Goal: Communication & Community: Answer question/provide support

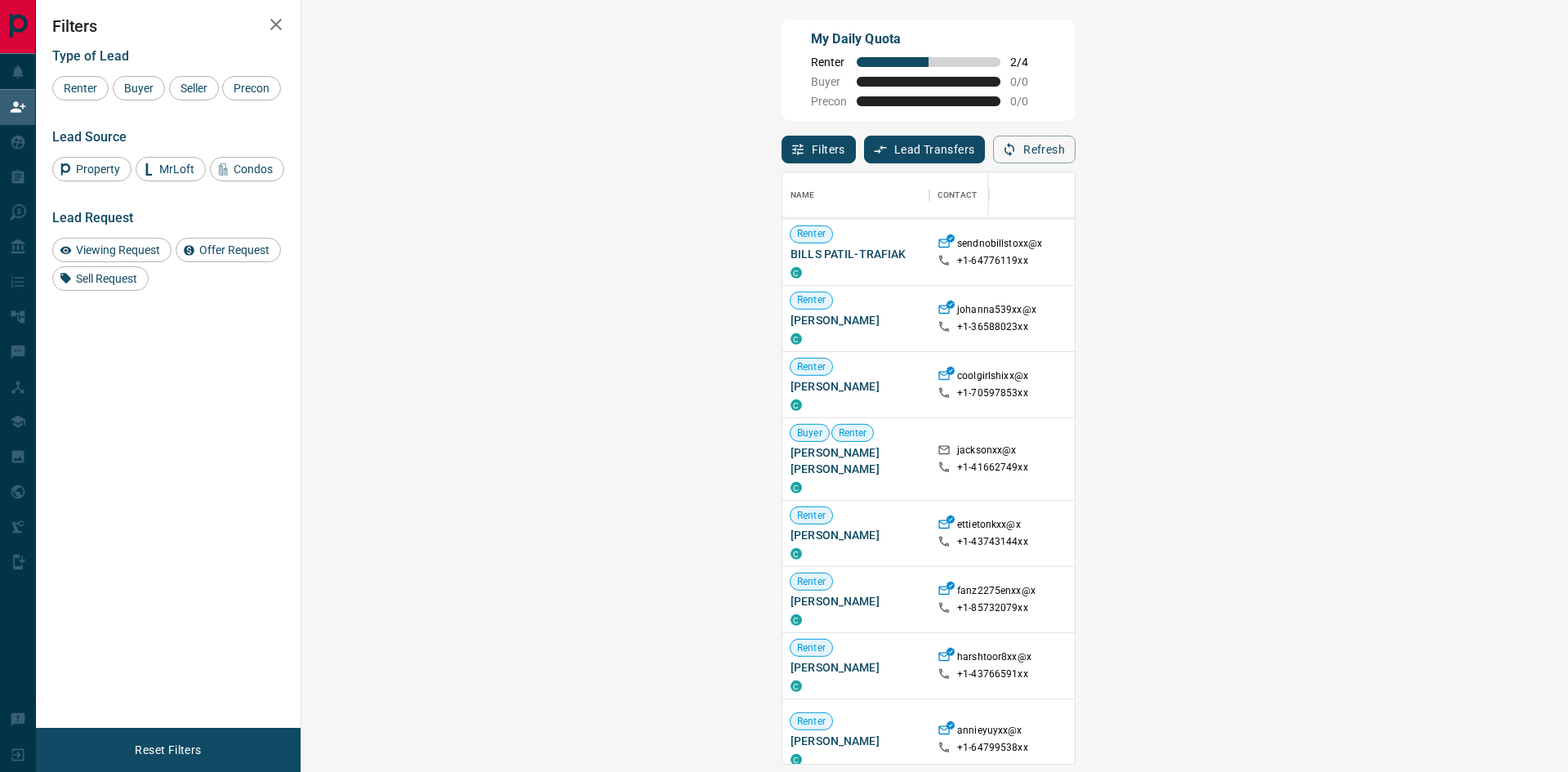
scroll to position [4003, 0]
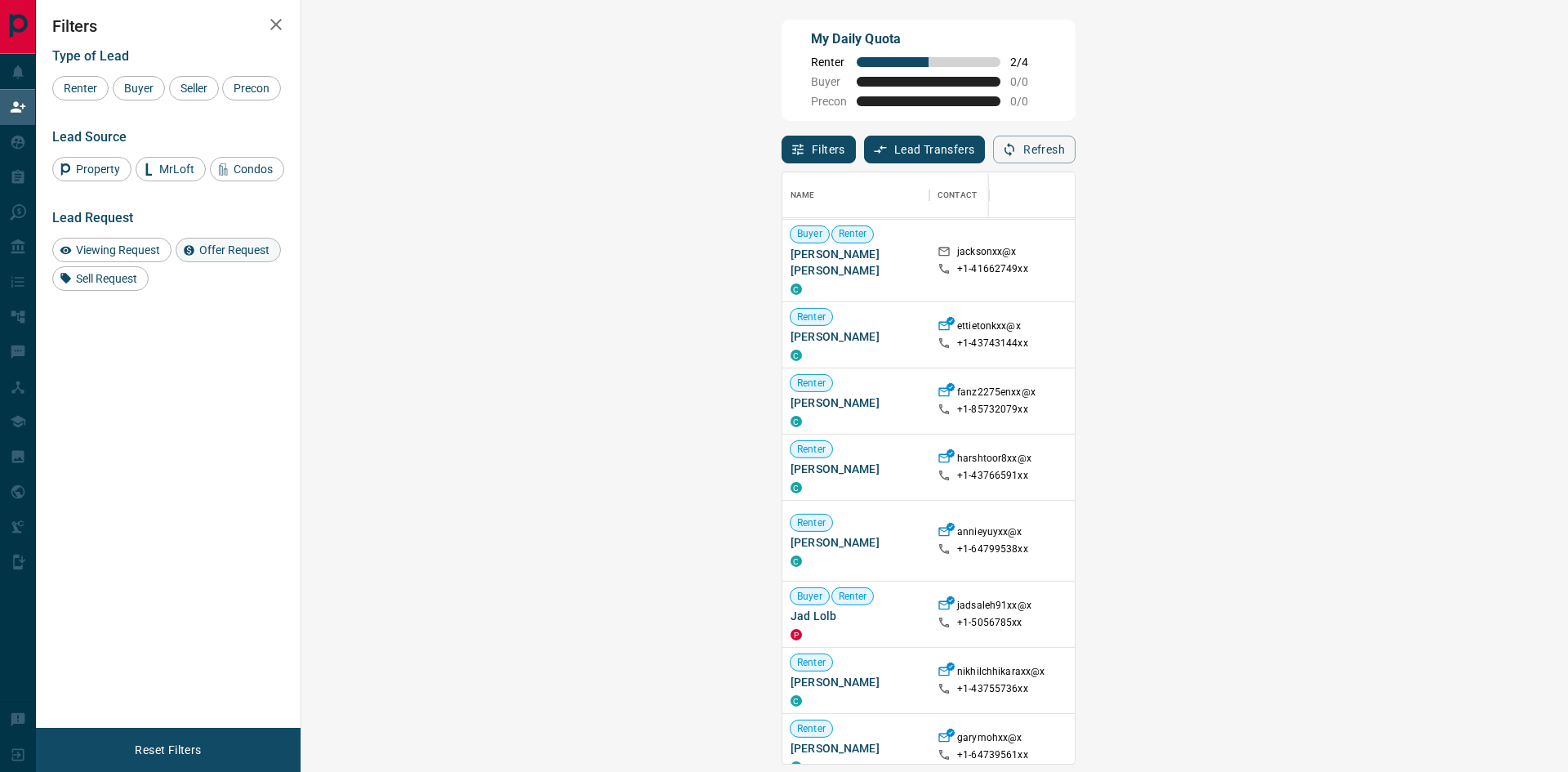
click at [252, 255] on span "Offer Request" at bounding box center [234, 250] width 82 height 13
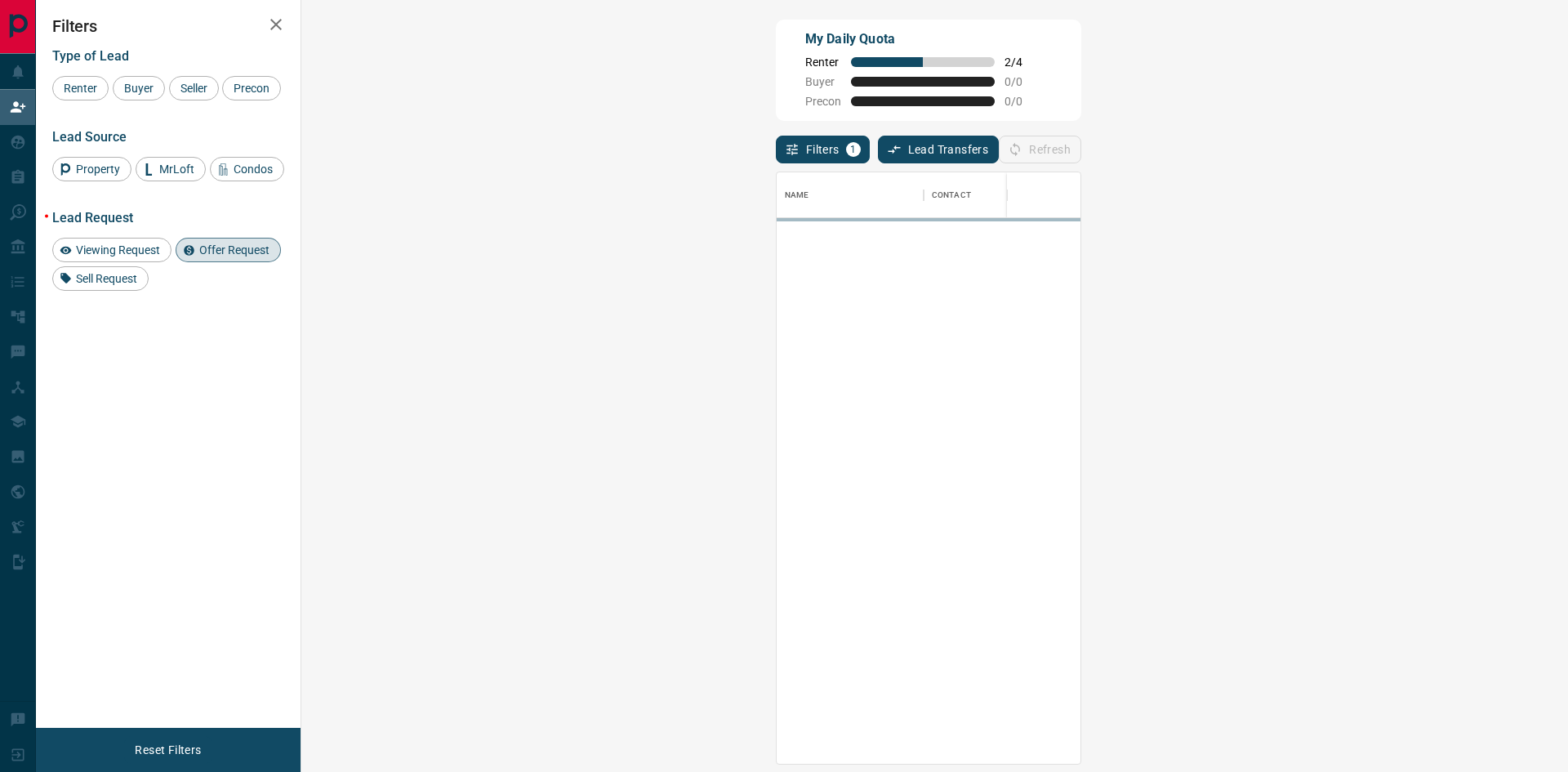
scroll to position [0, 0]
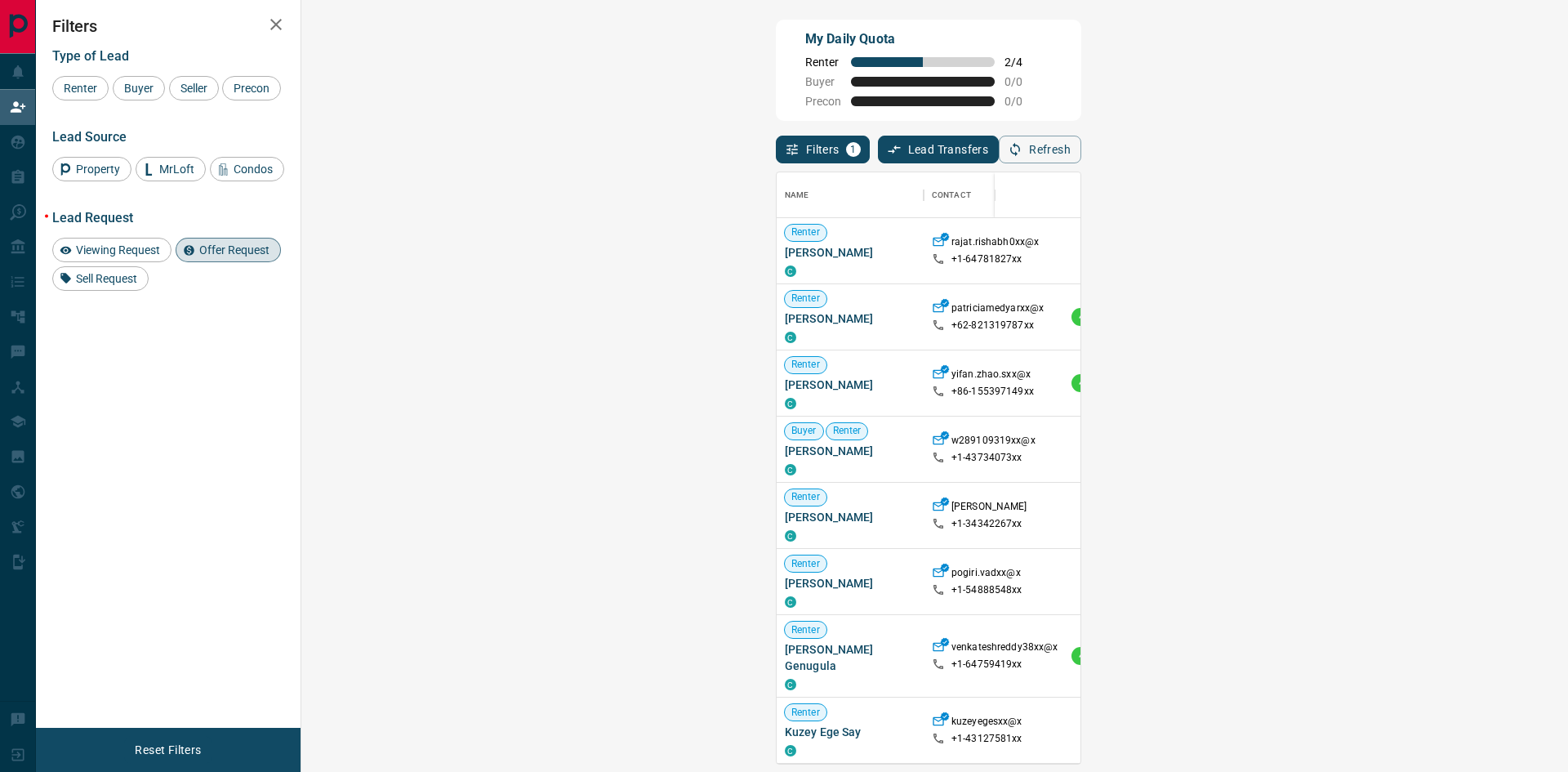
click at [1407, 251] on span "Offer Request ( 1 )" at bounding box center [1444, 251] width 75 height 11
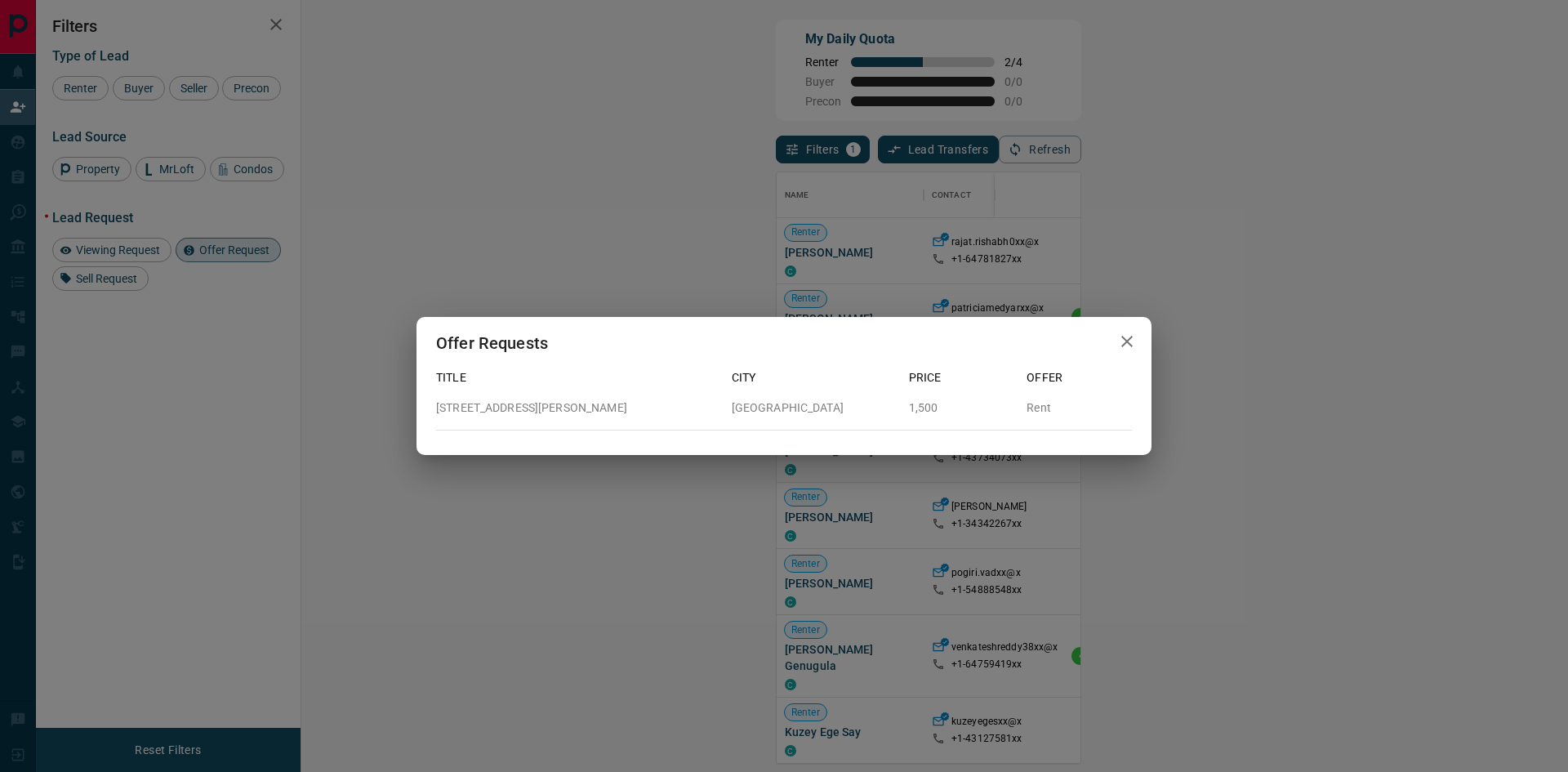
click at [1127, 337] on icon "button" at bounding box center [1127, 341] width 19 height 19
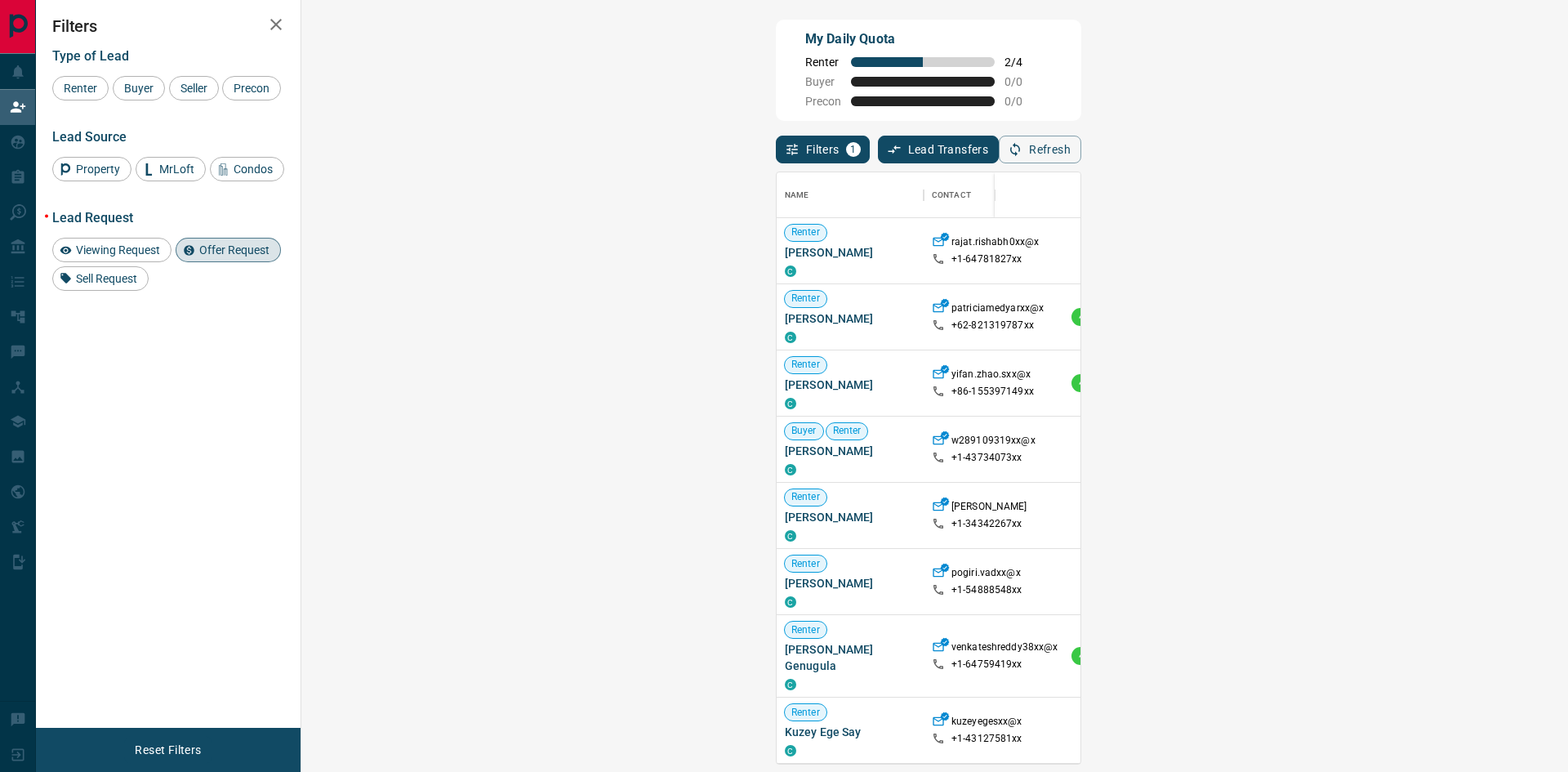
click at [1407, 255] on span "Offer Request ( 1 )" at bounding box center [1444, 251] width 75 height 11
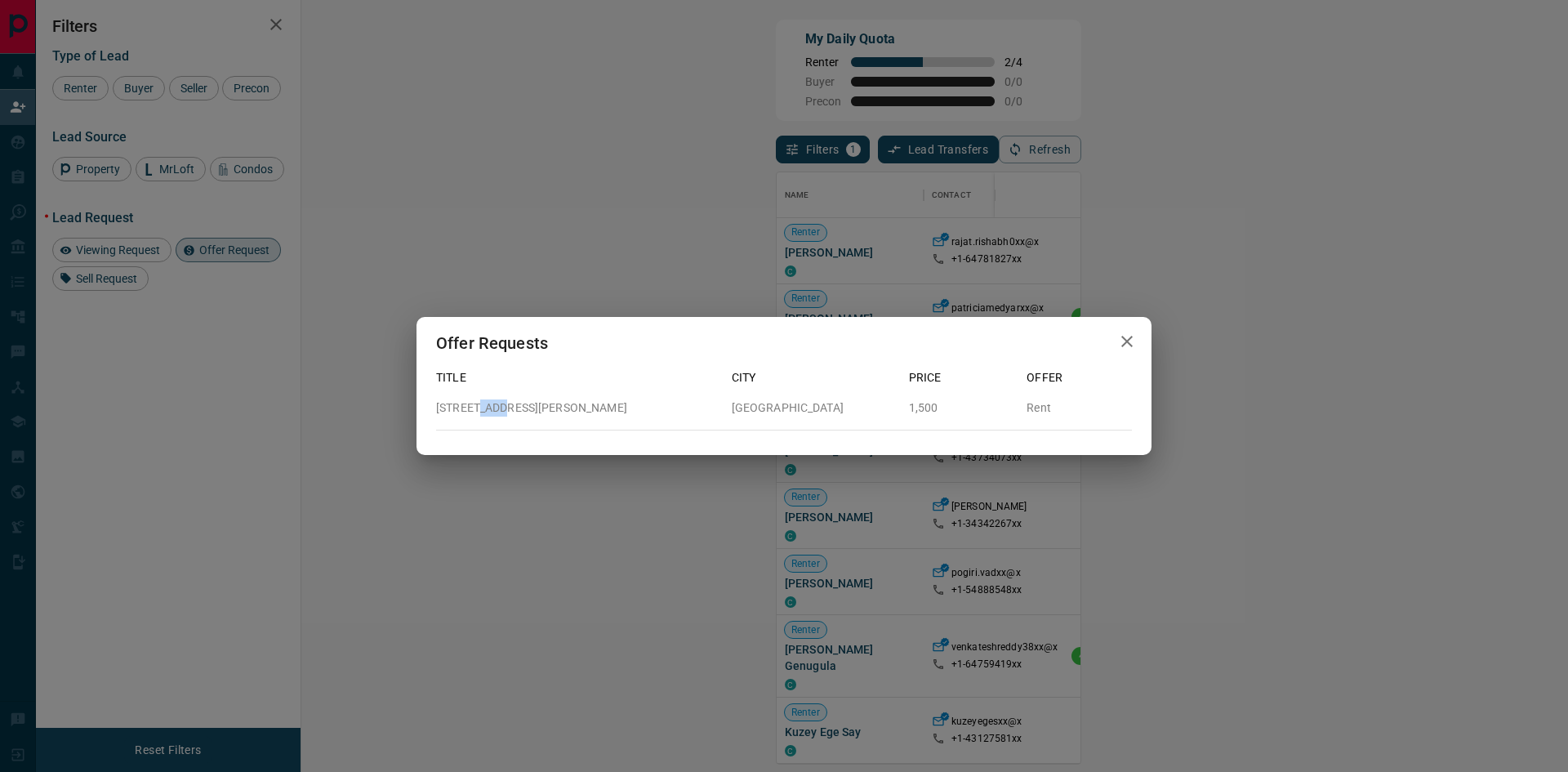
drag, startPoint x: 469, startPoint y: 406, endPoint x: 500, endPoint y: 406, distance: 31.0
click at [500, 406] on p "[STREET_ADDRESS][PERSON_NAME]" at bounding box center [578, 408] width 282 height 18
drag, startPoint x: 466, startPoint y: 403, endPoint x: 558, endPoint y: 408, distance: 92.1
click at [558, 408] on p "[STREET_ADDRESS][PERSON_NAME]" at bounding box center [578, 408] width 282 height 18
copy p "[STREET_ADDRESS][PERSON_NAME]"
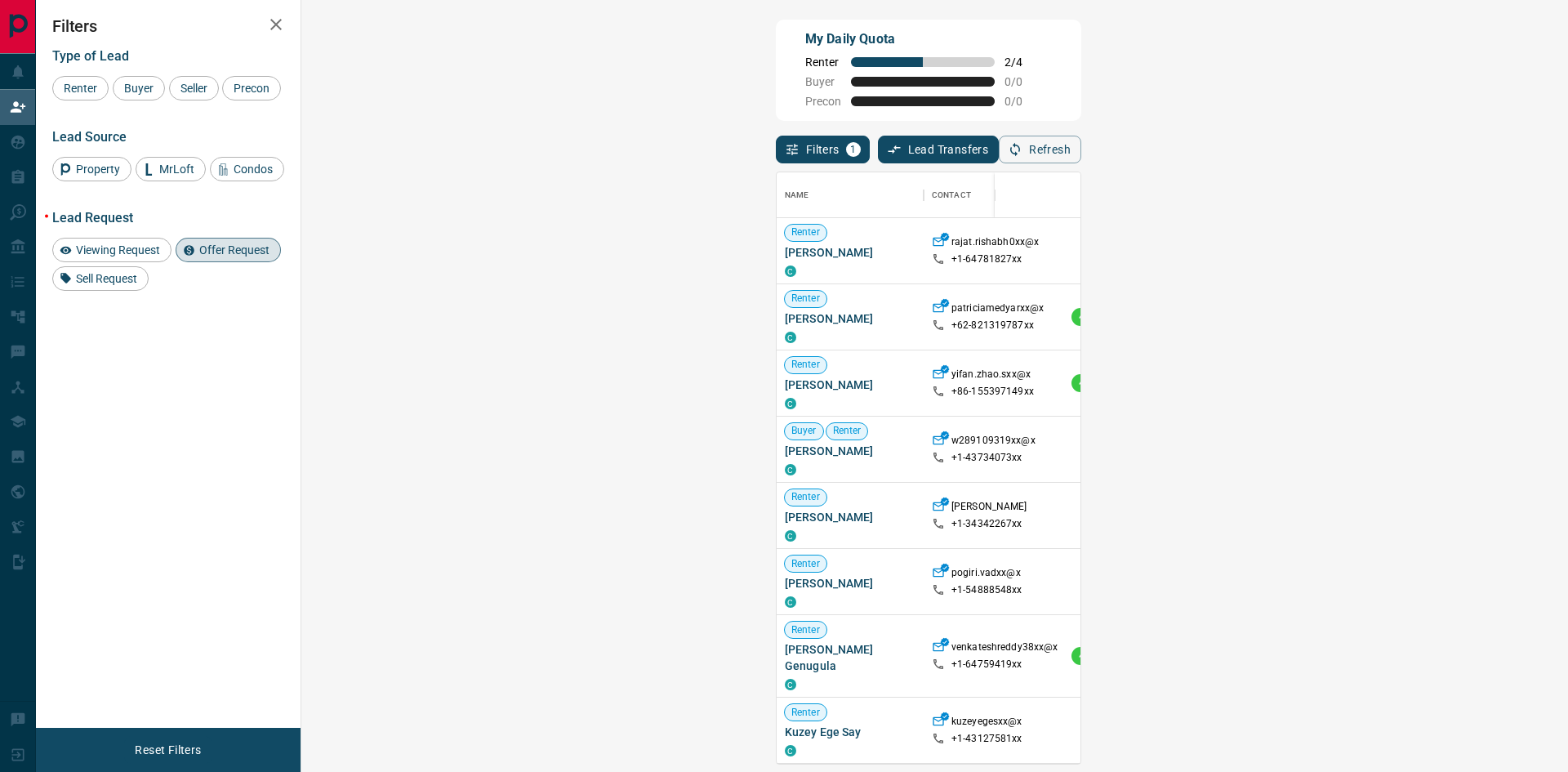
scroll to position [580, 1220]
click at [1407, 256] on span "Offer Request ( 1 )" at bounding box center [1444, 251] width 75 height 11
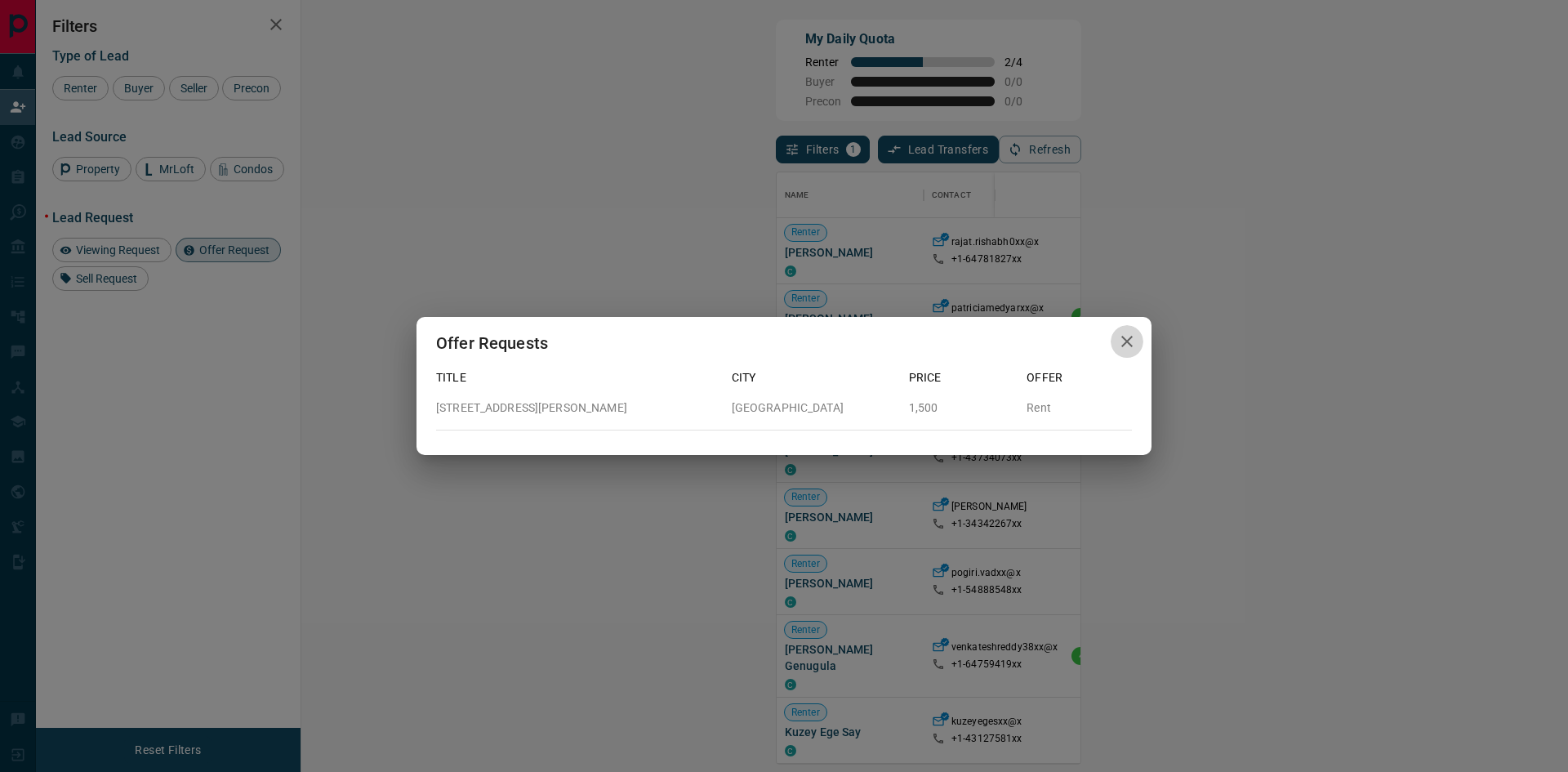
click at [1131, 338] on icon "button" at bounding box center [1127, 342] width 11 height 11
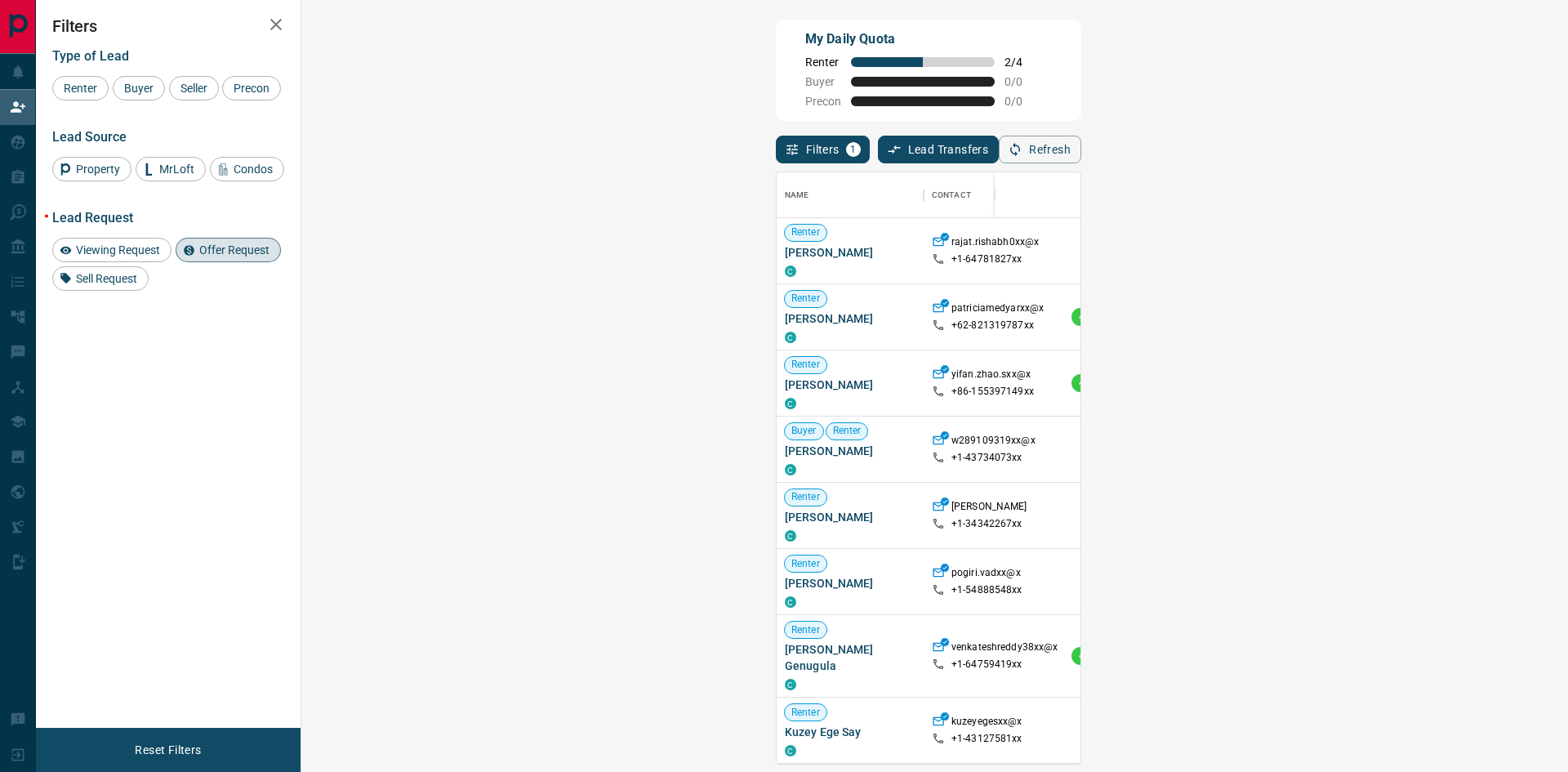
click at [1407, 334] on span "Offer Request ( 1 )" at bounding box center [1444, 330] width 75 height 11
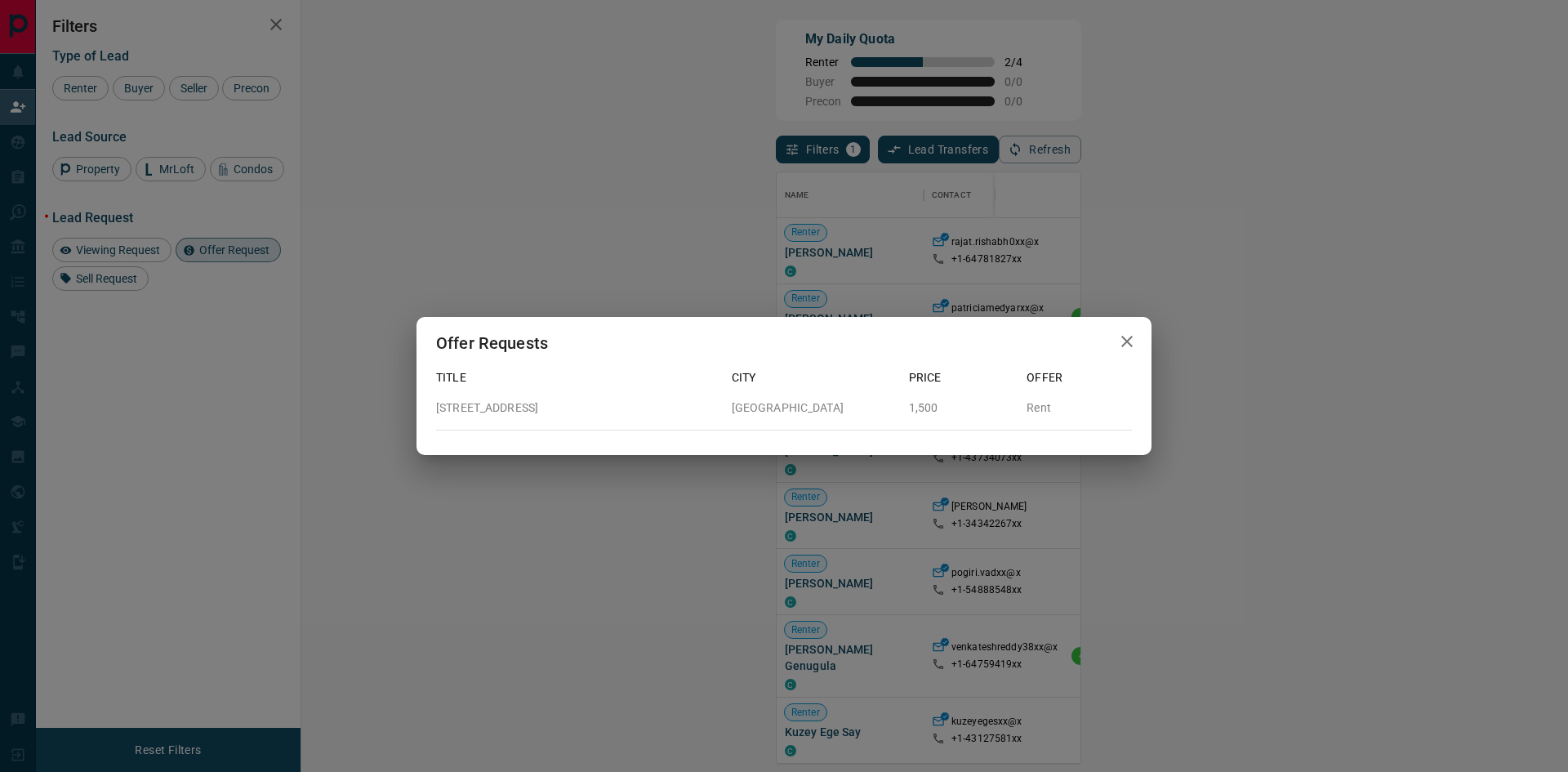
drag, startPoint x: 474, startPoint y: 410, endPoint x: 582, endPoint y: 409, distance: 108.0
click at [582, 409] on p "[STREET_ADDRESS]" at bounding box center [578, 408] width 282 height 18
copy p "[STREET_ADDRESS]"
click at [1129, 341] on icon "button" at bounding box center [1127, 342] width 11 height 11
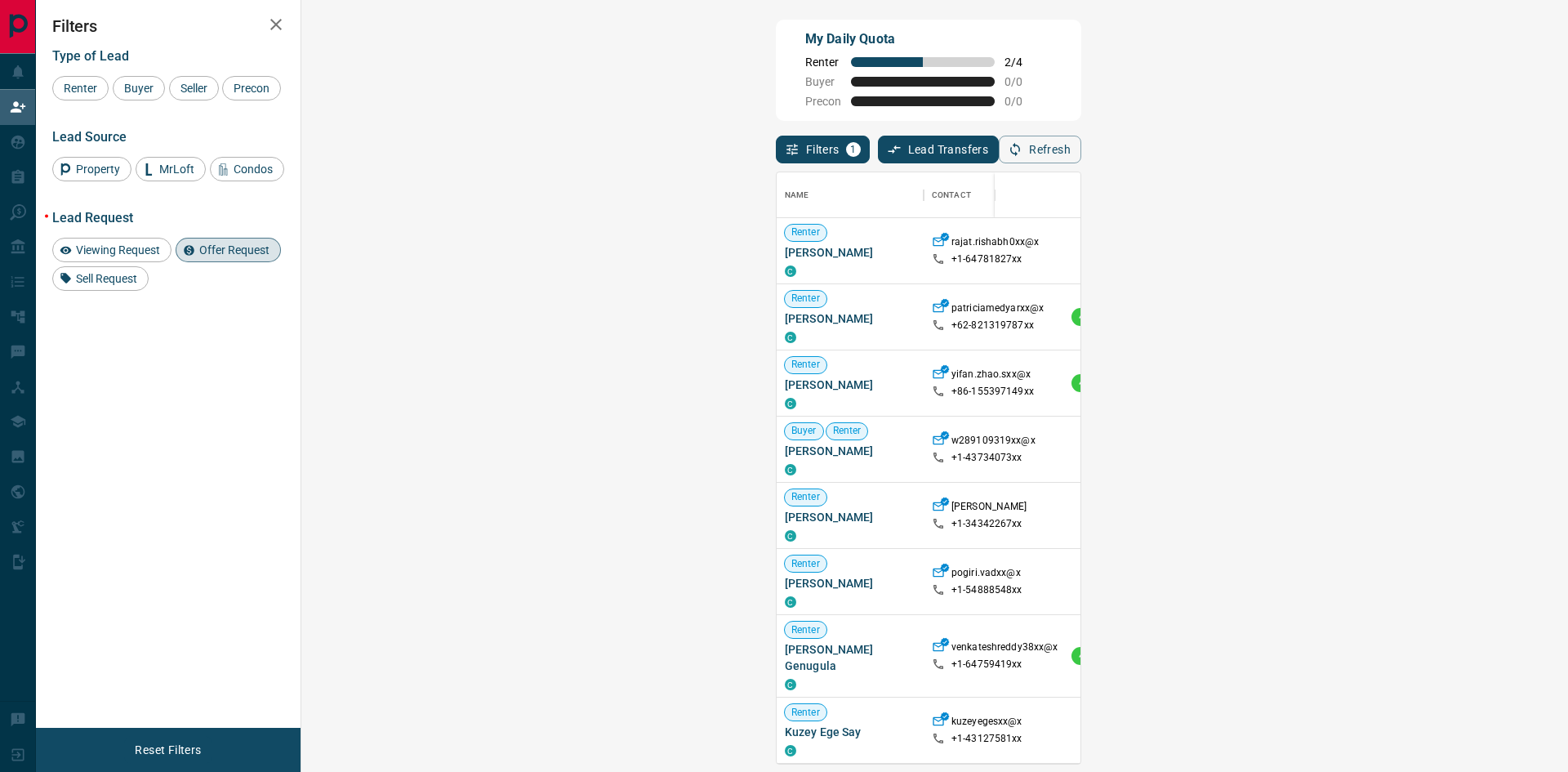
click at [1407, 386] on span "Offer Request ( 1 )" at bounding box center [1444, 383] width 75 height 11
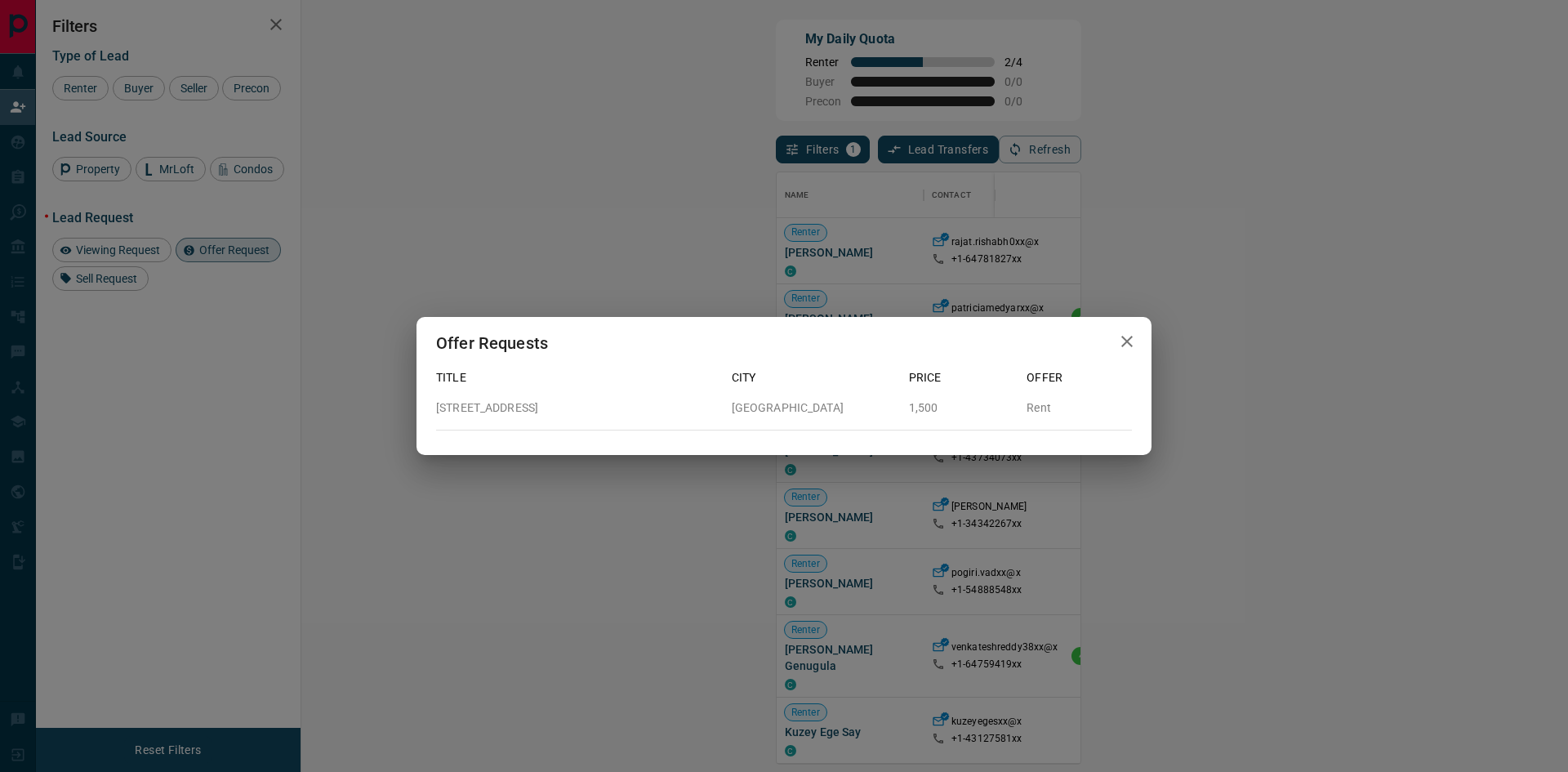
click at [765, 487] on div "Offer Requests Title City Price Offer [STREET_ADDRESS] 1,500 Rent" at bounding box center [784, 386] width 1568 height 772
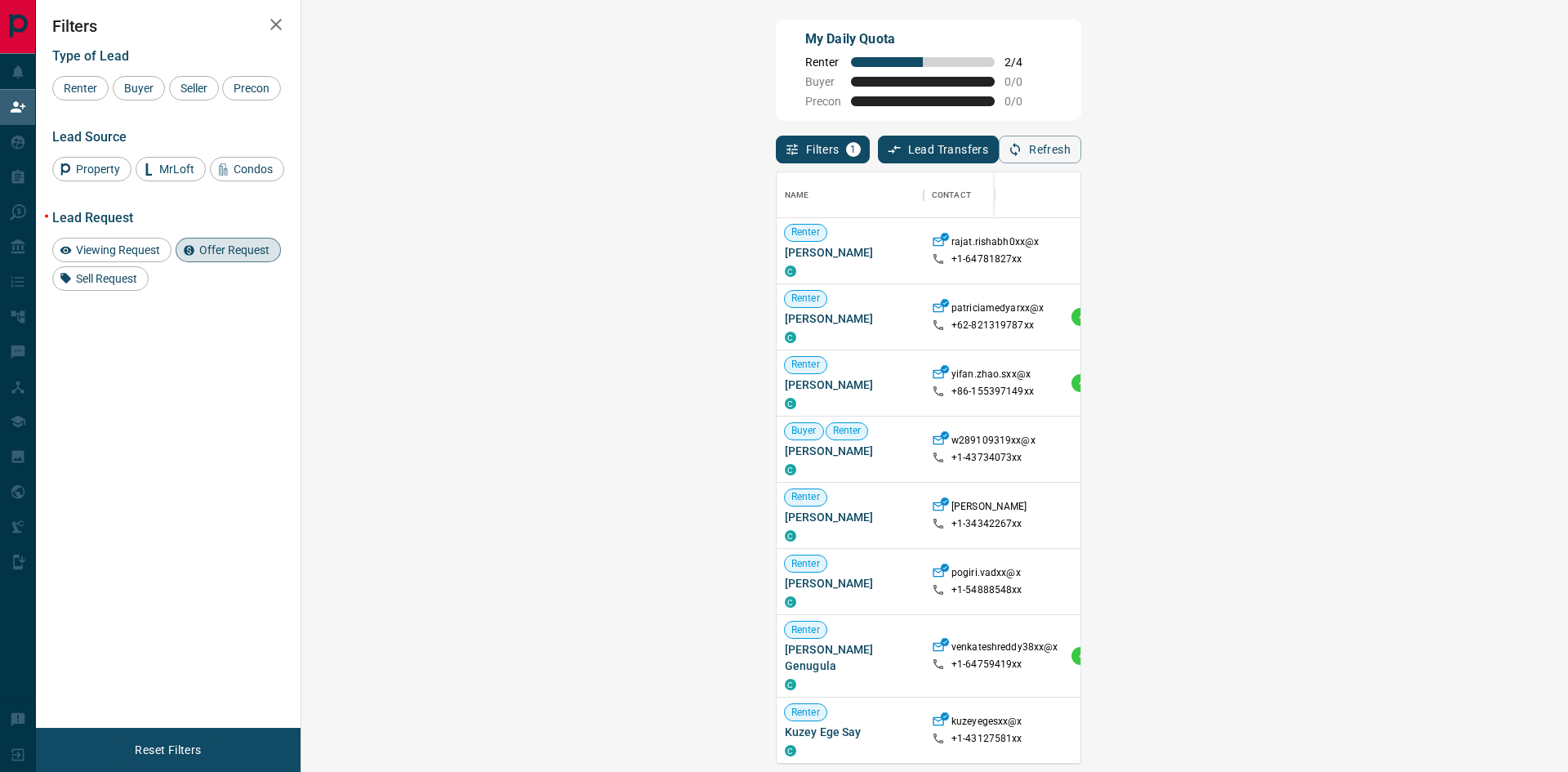
click at [1407, 452] on span "Offer Request ( 1 )" at bounding box center [1444, 450] width 75 height 11
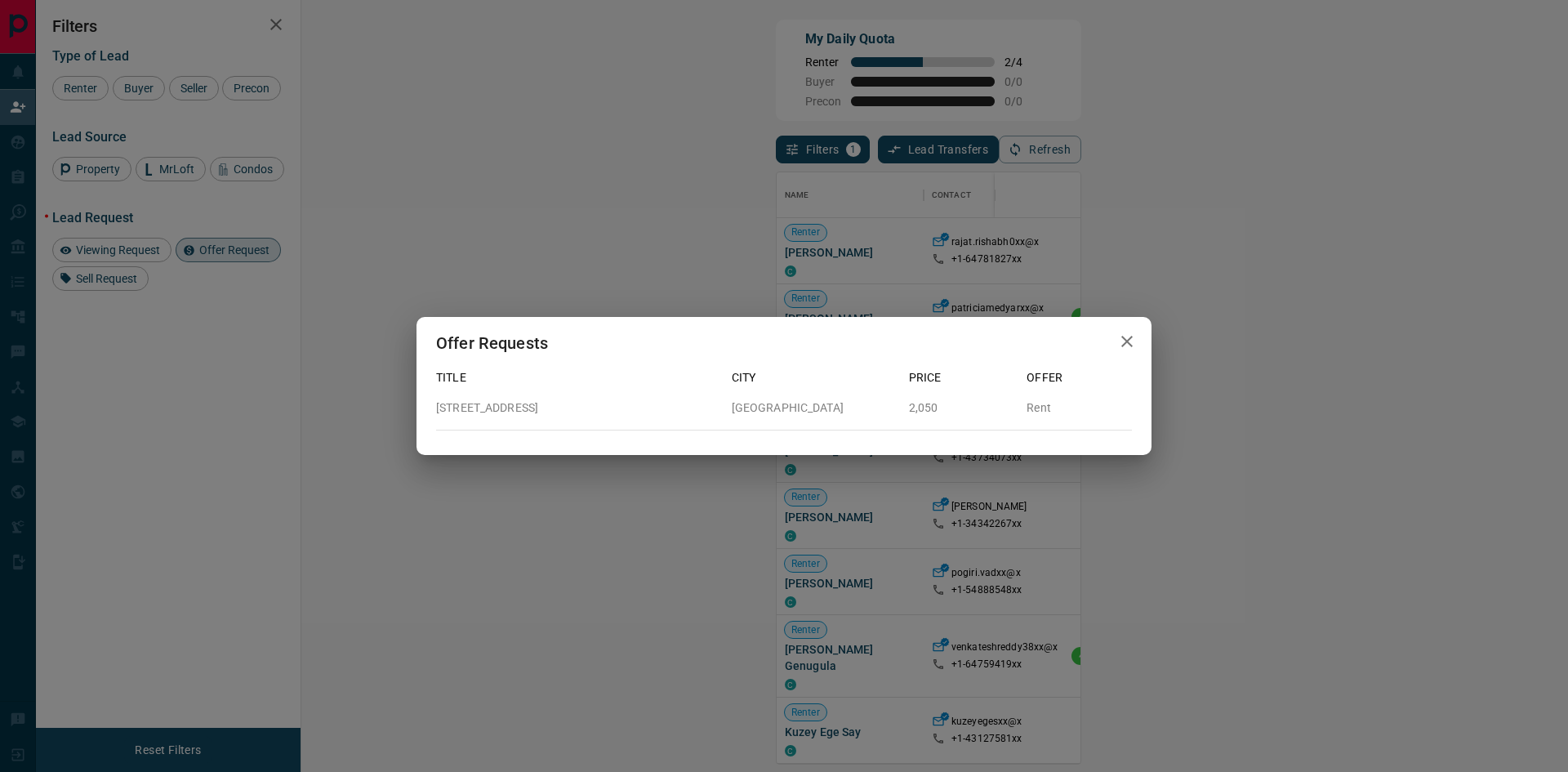
drag, startPoint x: 466, startPoint y: 410, endPoint x: 563, endPoint y: 412, distance: 97.0
click at [563, 412] on p "[STREET_ADDRESS]" at bounding box center [578, 408] width 282 height 18
copy p "[STREET_ADDRESS]"
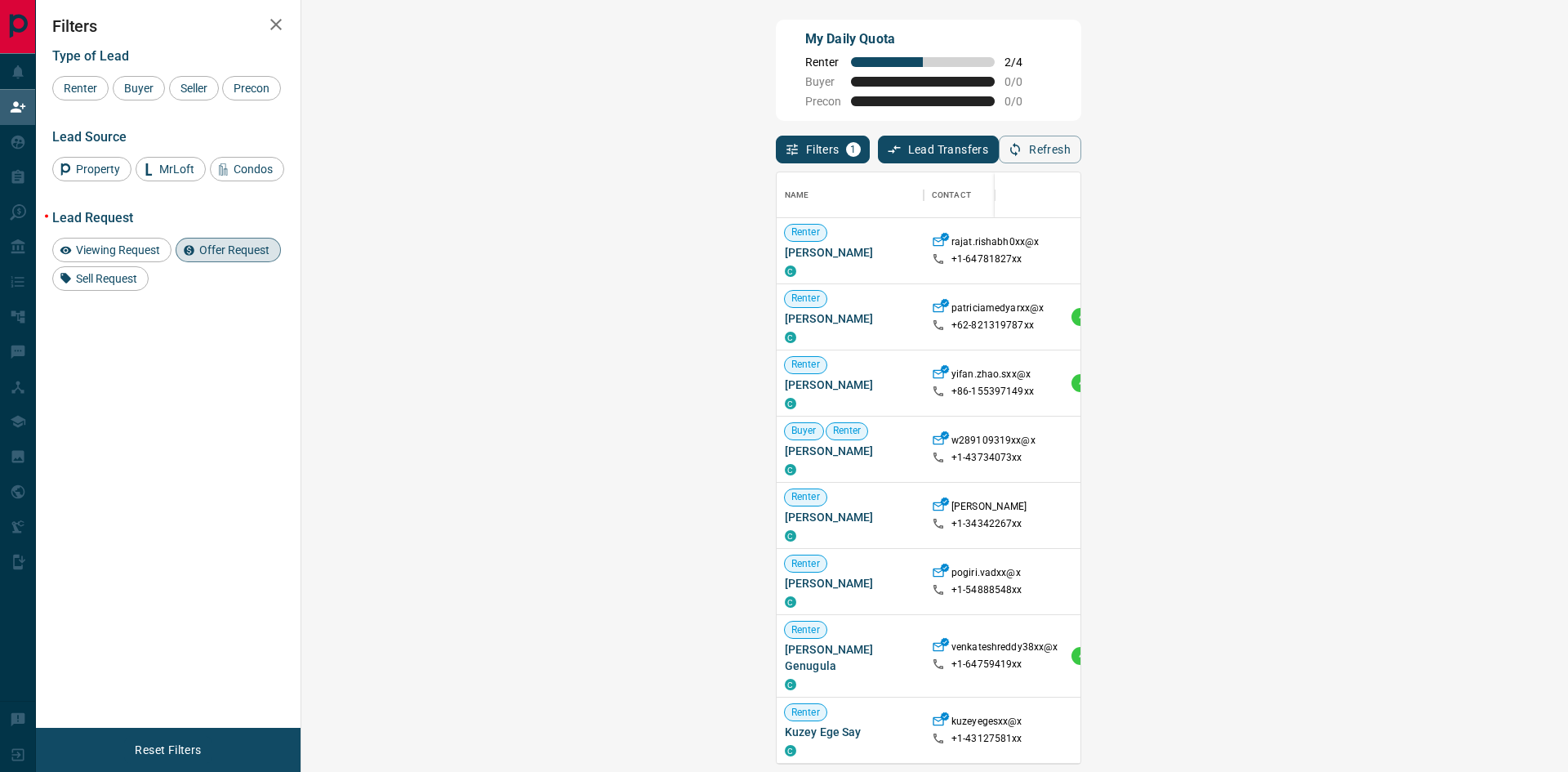
click at [1407, 389] on span "Offer Request ( 1 )" at bounding box center [1444, 383] width 75 height 11
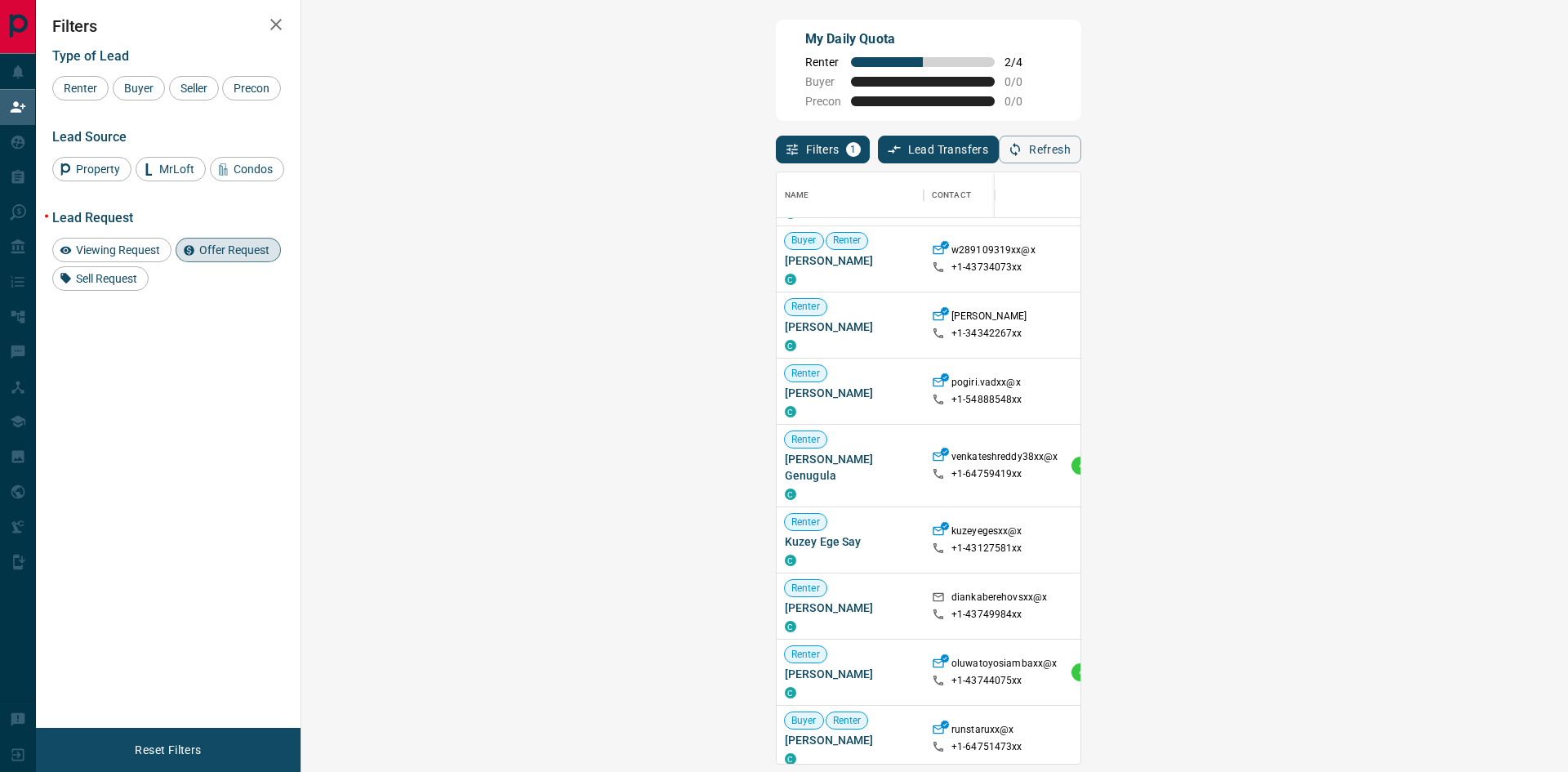
scroll to position [246, 0]
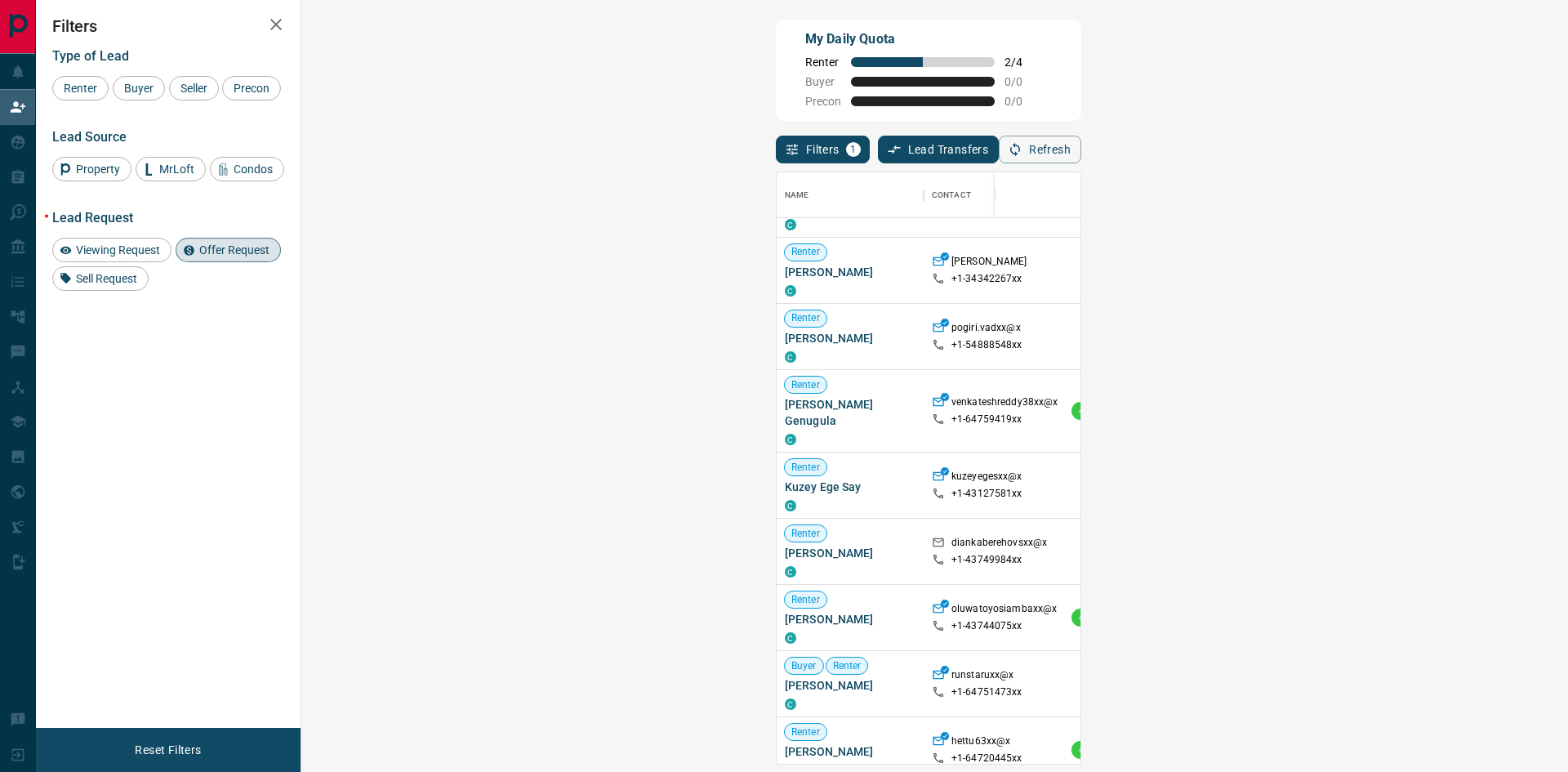
click at [1407, 409] on span "Offer Request ( 1 )" at bounding box center [1444, 411] width 75 height 11
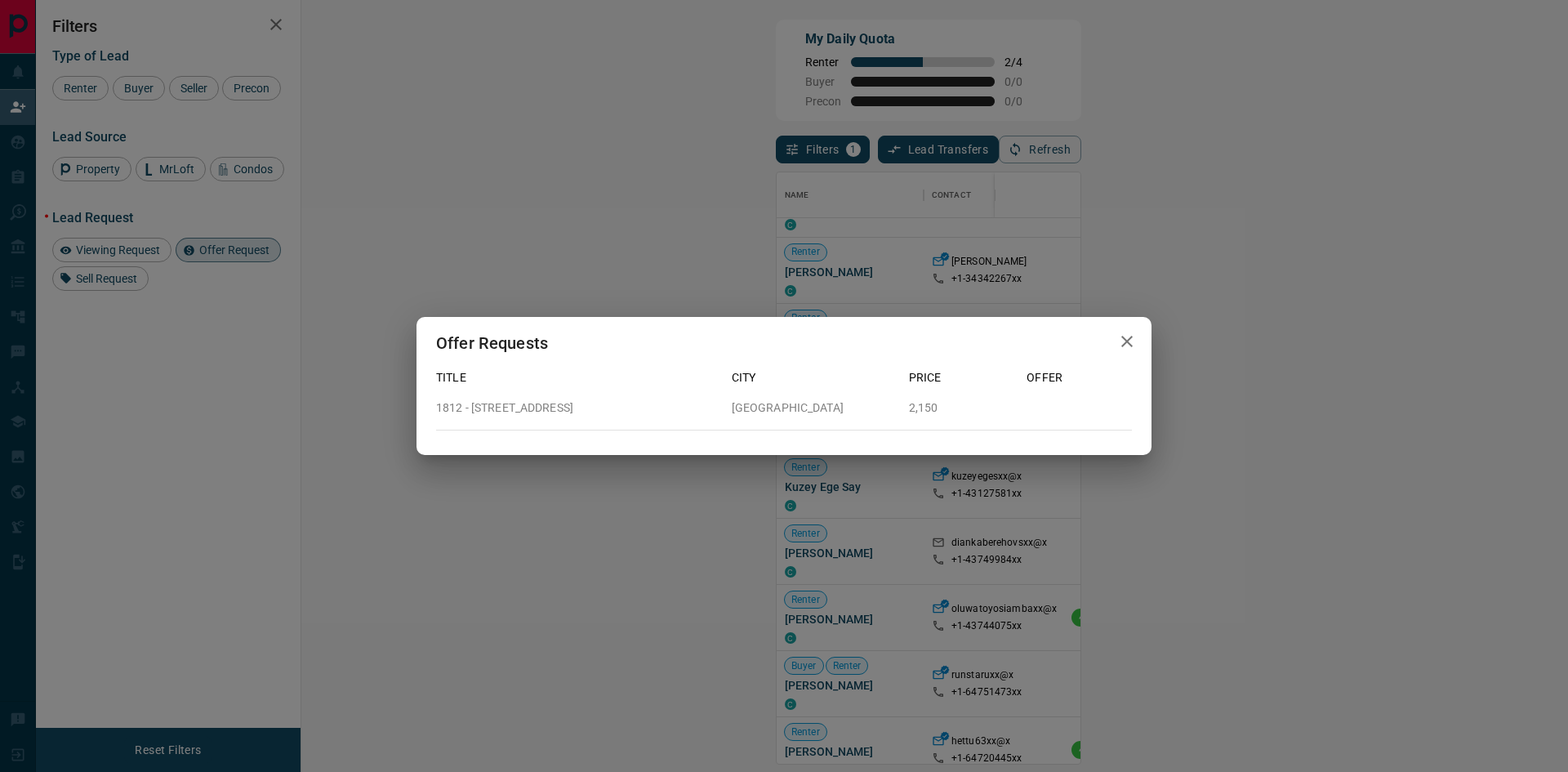
drag, startPoint x: 473, startPoint y: 407, endPoint x: 604, endPoint y: 410, distance: 131.0
click at [604, 410] on p "1812 - [STREET_ADDRESS]" at bounding box center [578, 408] width 282 height 18
copy p "[STREET_ADDRESS]"
click at [616, 471] on div "Offer Requests Title City Price Offer 1812 - [STREET_ADDRESS][GEOGRAPHIC_DATA]" at bounding box center [784, 386] width 1568 height 772
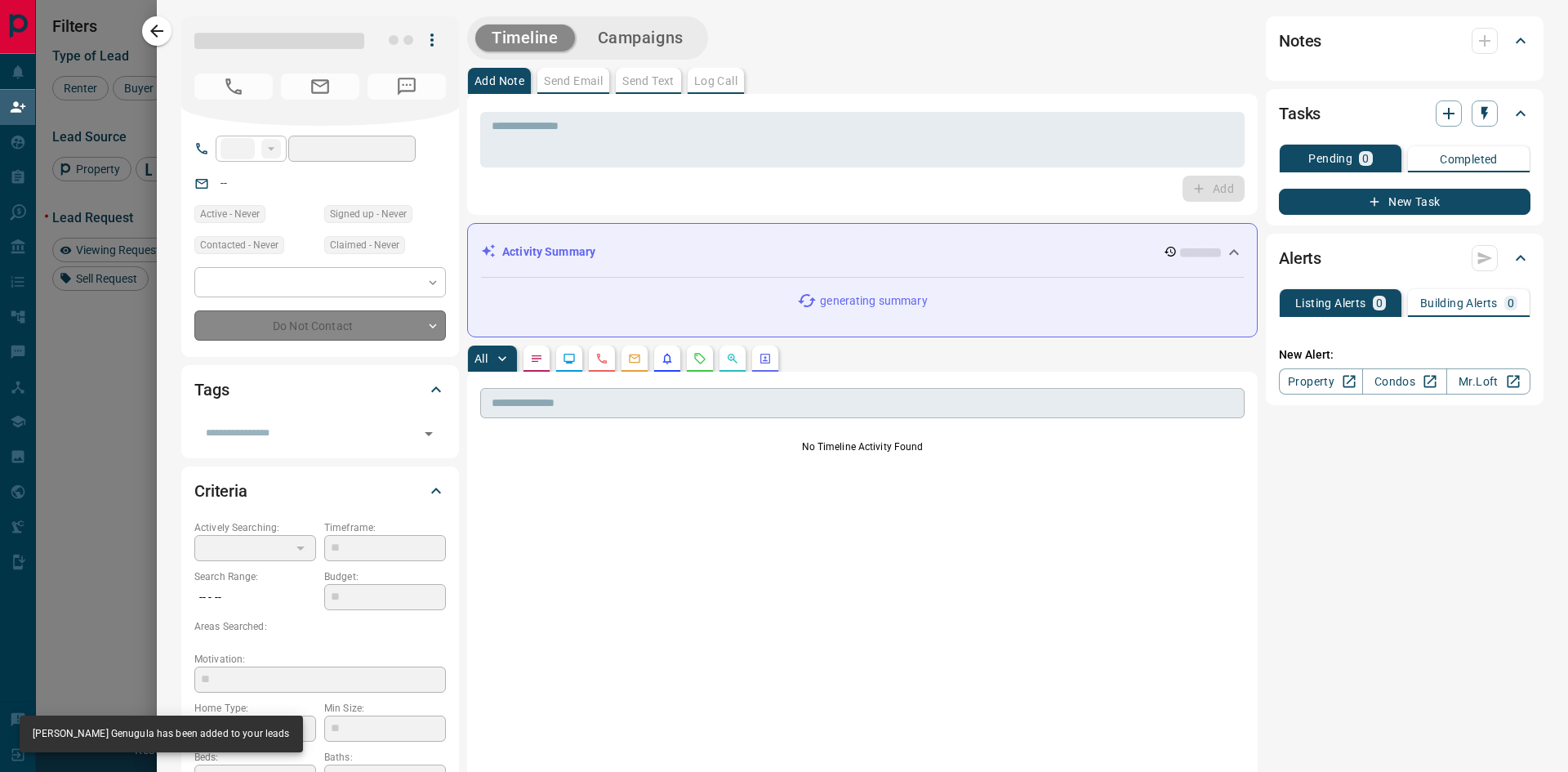
type input "**"
type input "**********"
type input "**"
type input "*"
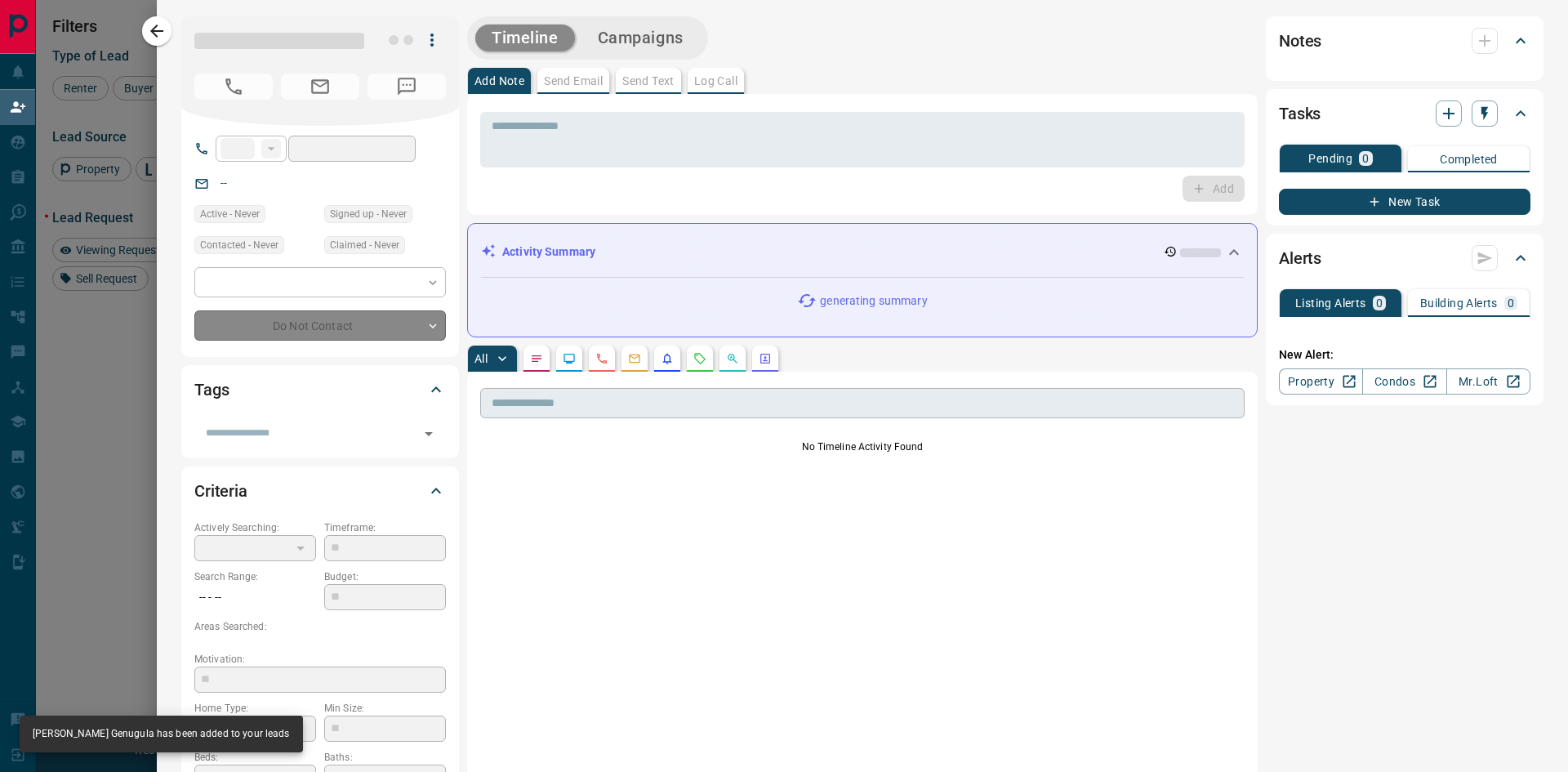
type input "**********"
type input "*******"
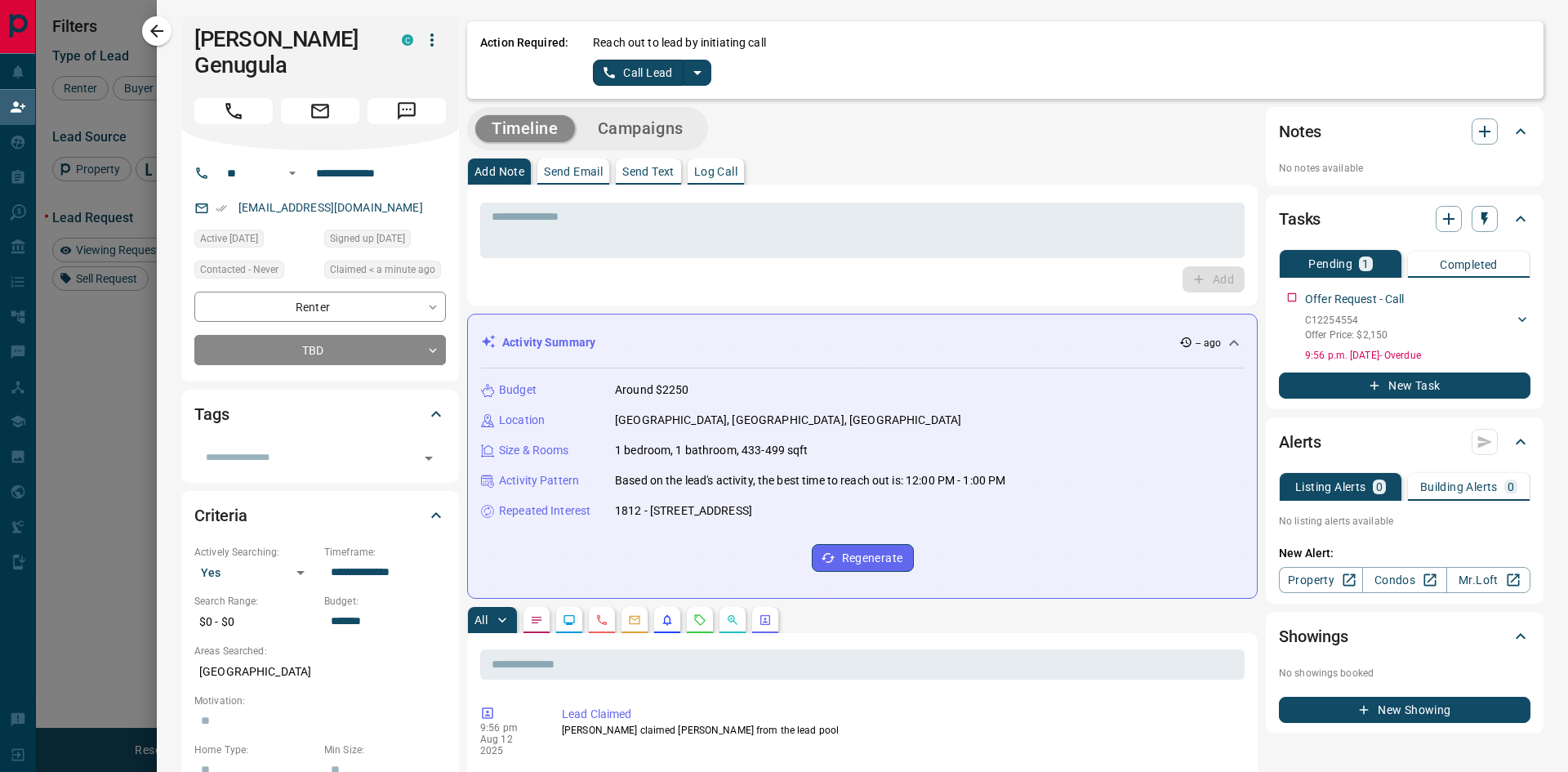
click at [927, 619] on div "All" at bounding box center [862, 621] width 791 height 26
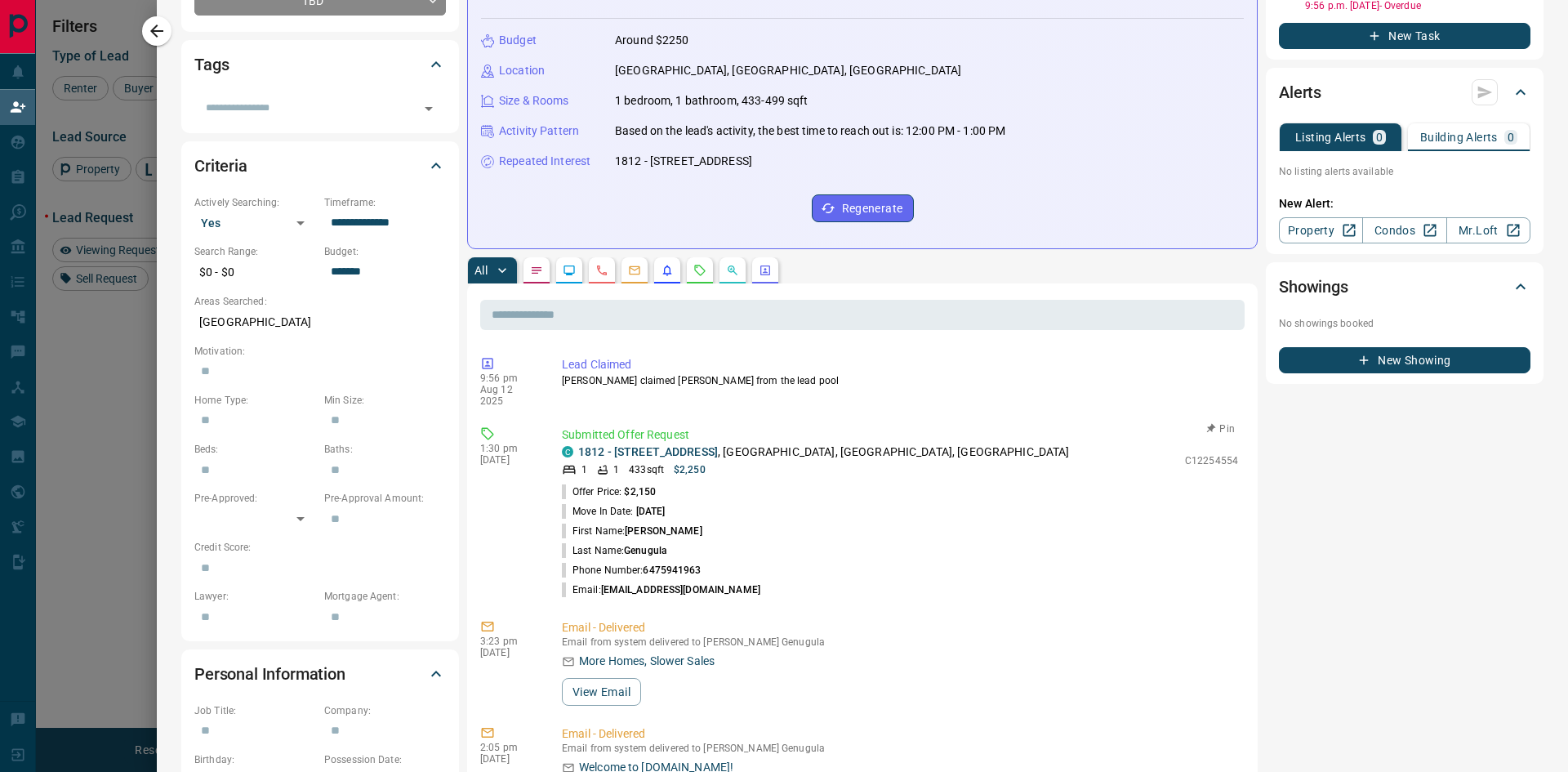
scroll to position [490, 0]
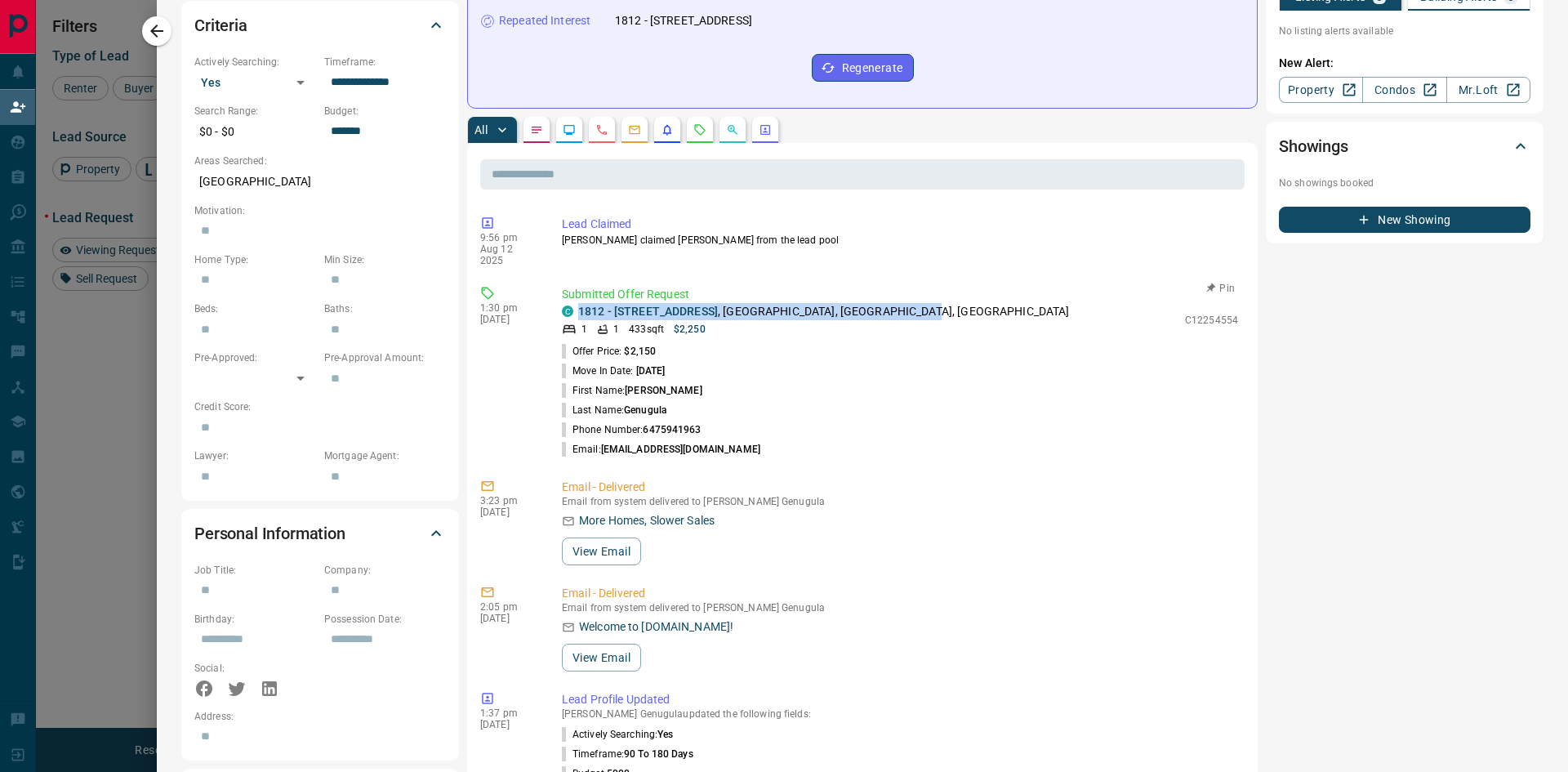
drag, startPoint x: 927, startPoint y: 296, endPoint x: 578, endPoint y: 304, distance: 349.1
click at [578, 304] on div "C 1812 - [STREET_ADDRESS]" at bounding box center [869, 311] width 616 height 18
copy p "1812 - [STREET_ADDRESS]"
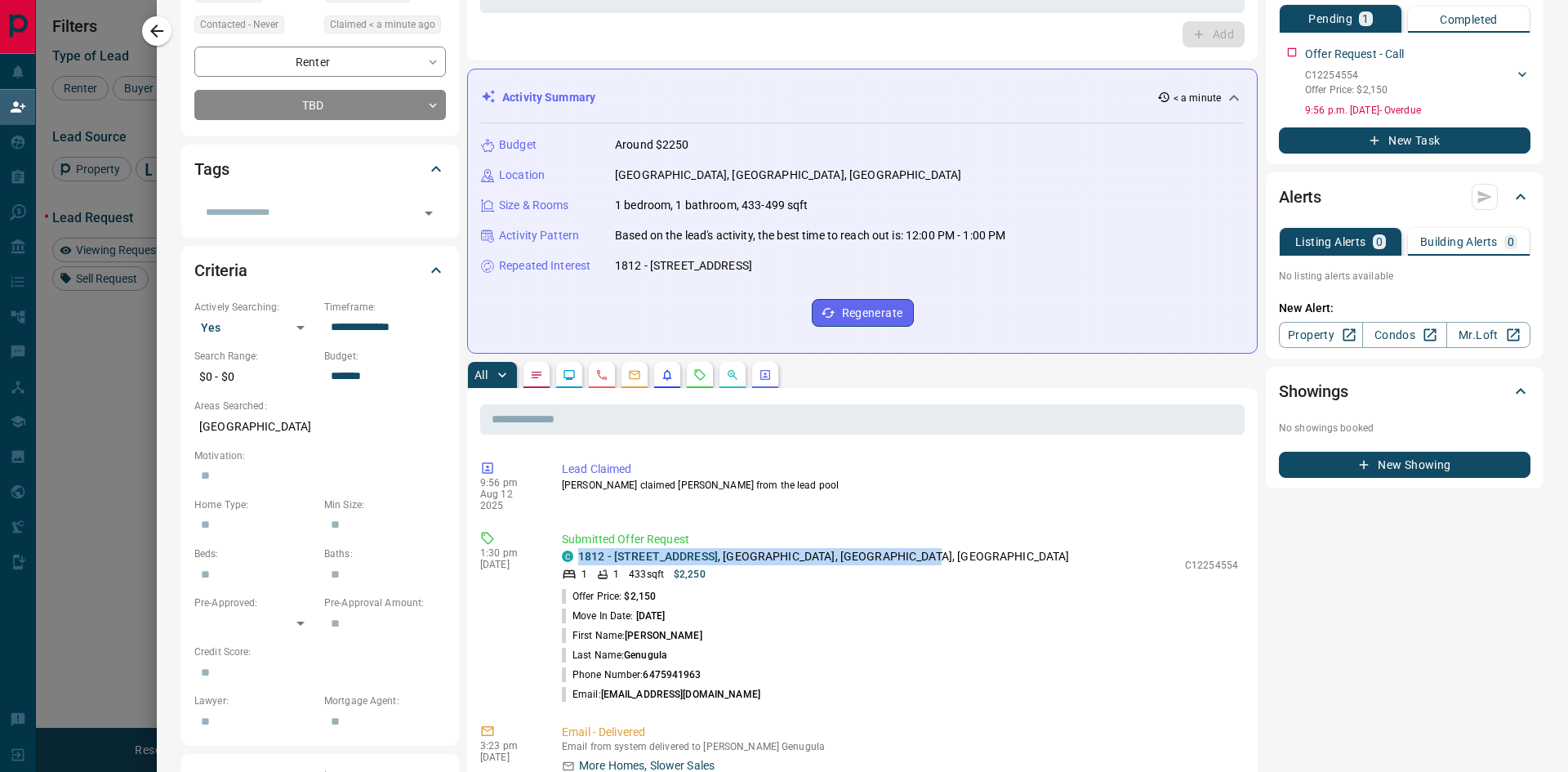
scroll to position [0, 0]
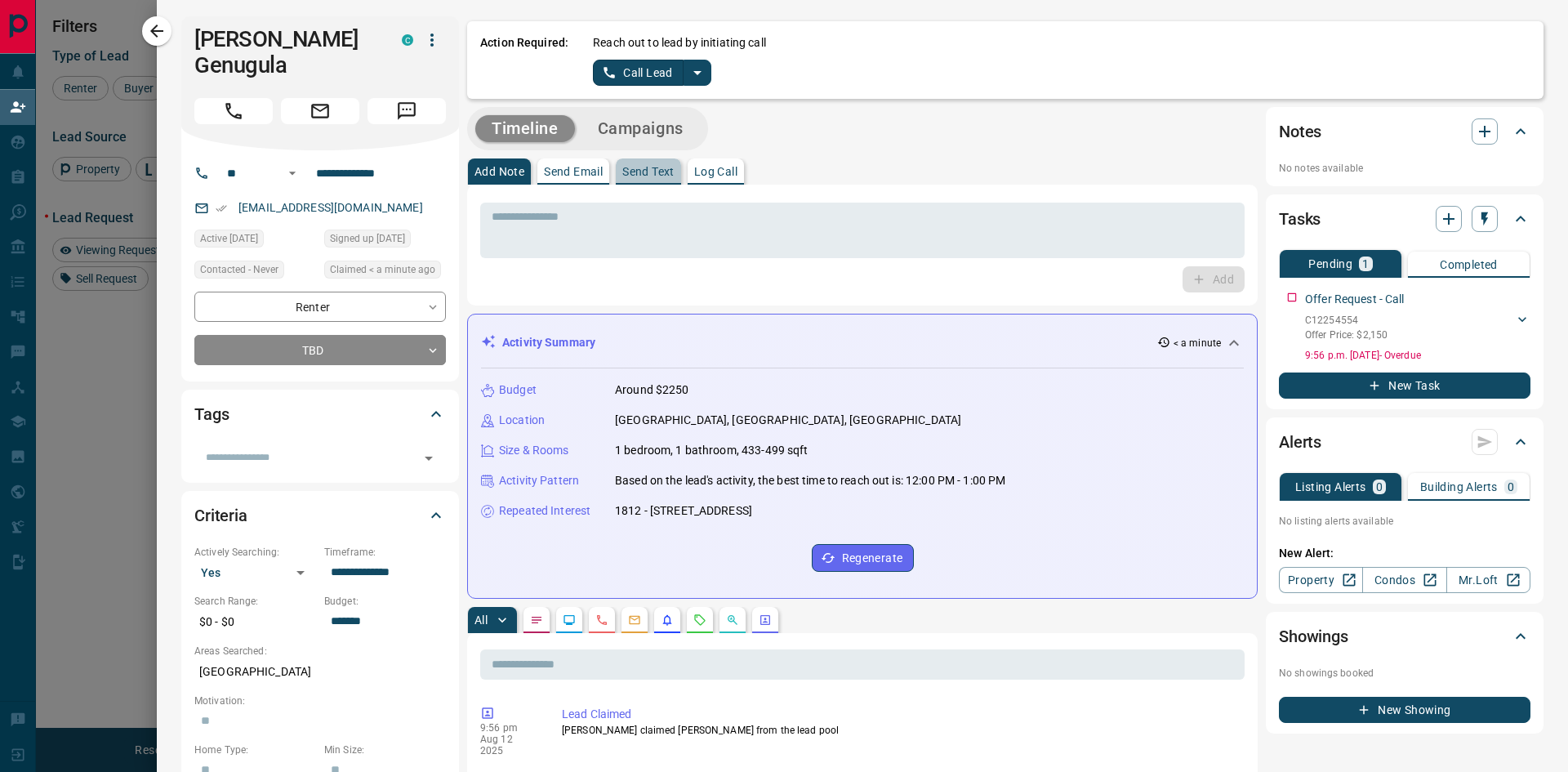
click at [661, 172] on p "Send Text" at bounding box center [648, 172] width 53 height 11
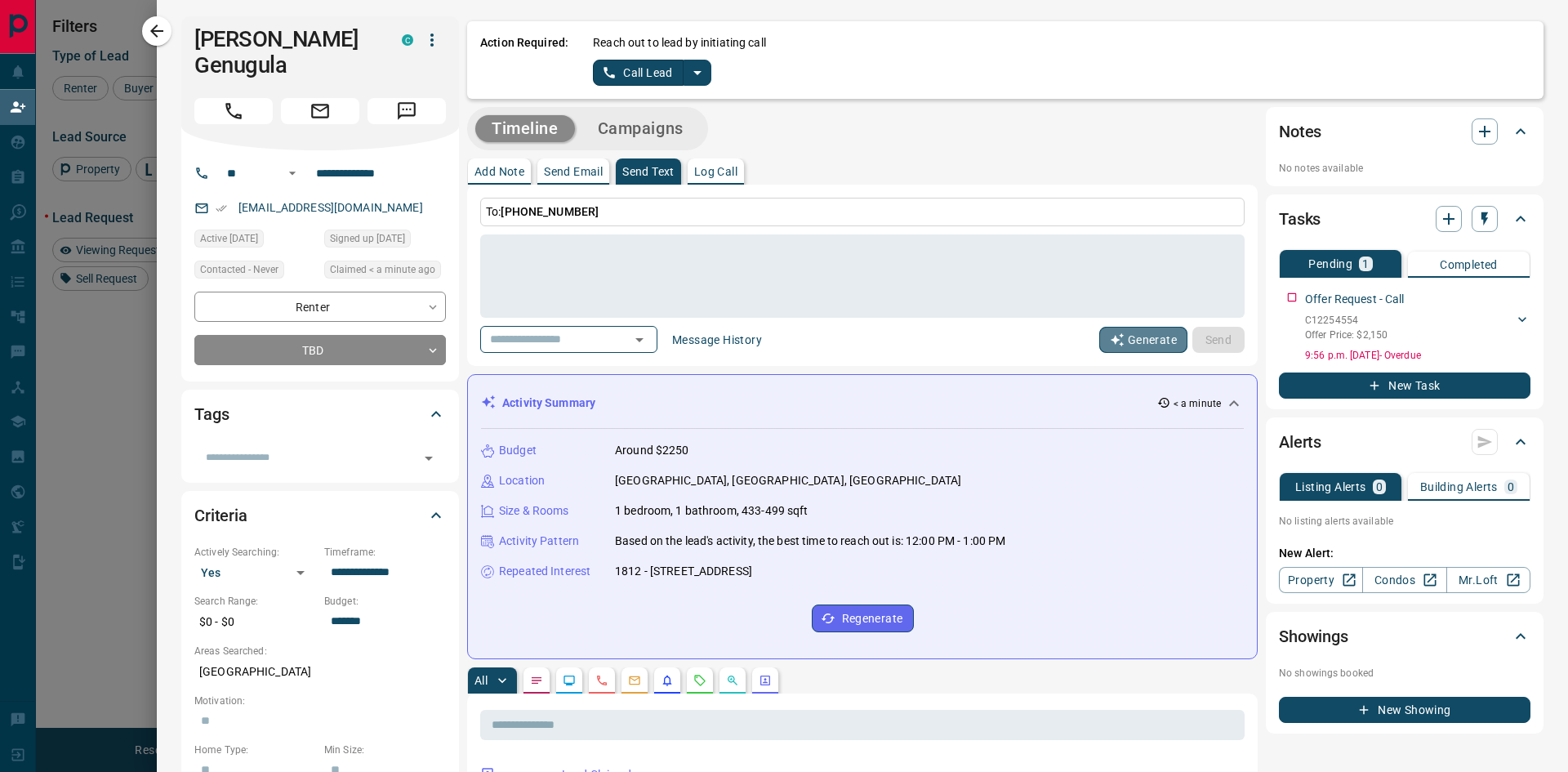
click at [1141, 338] on button "Generate" at bounding box center [1143, 340] width 89 height 26
type textarea "**********"
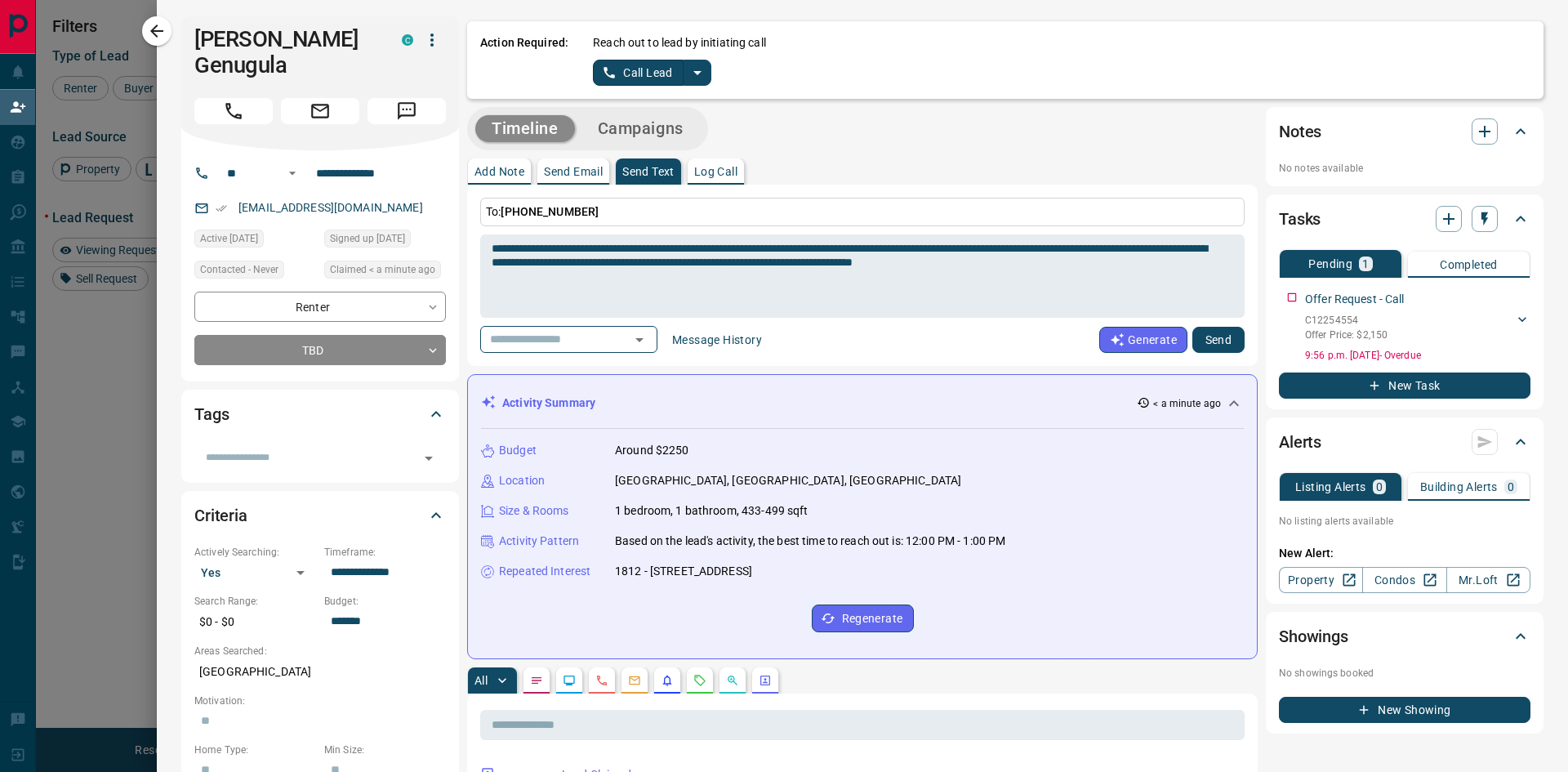
click at [1213, 340] on button "Send" at bounding box center [1218, 340] width 53 height 26
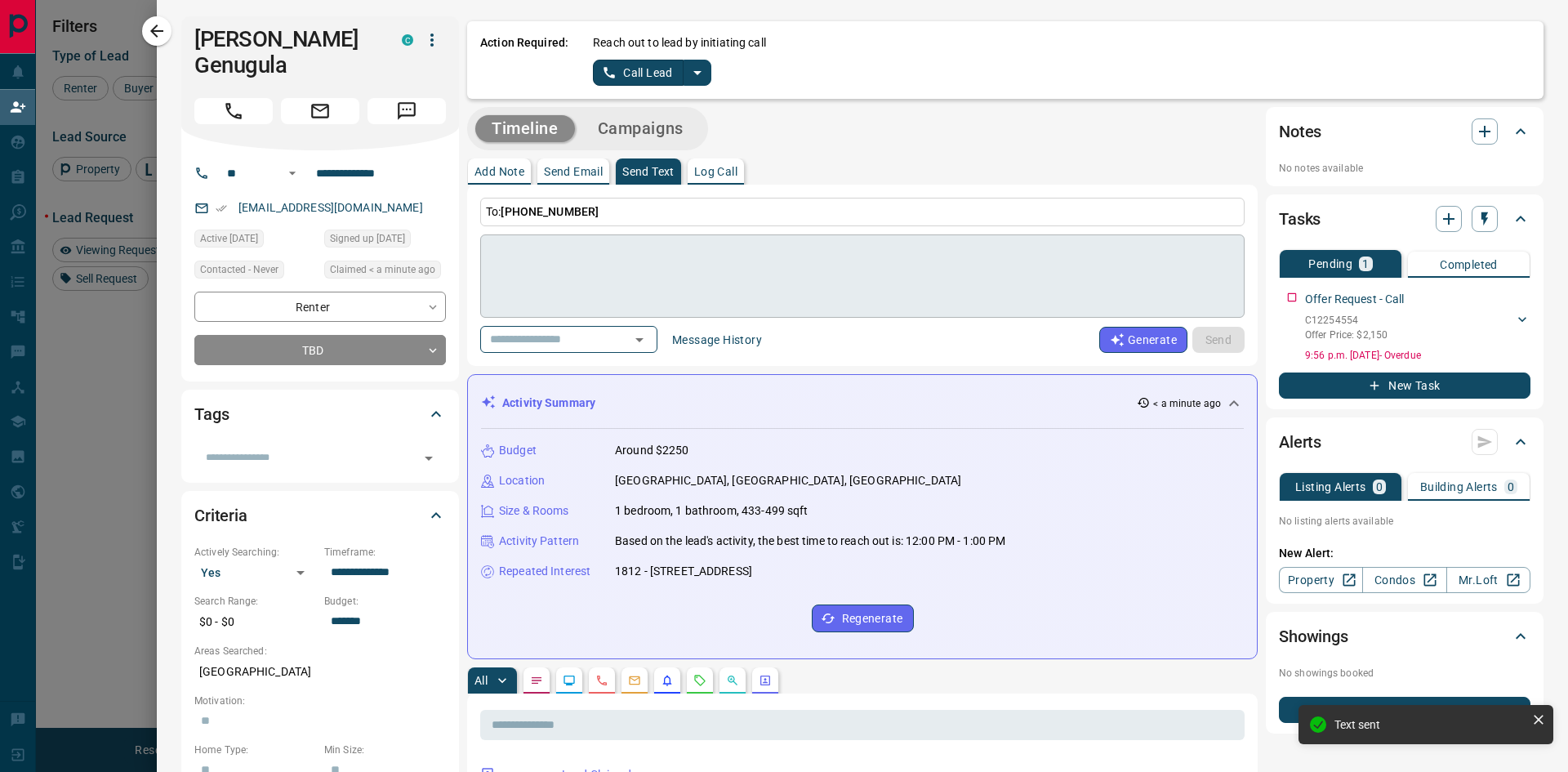
click at [622, 246] on textarea at bounding box center [856, 276] width 729 height 69
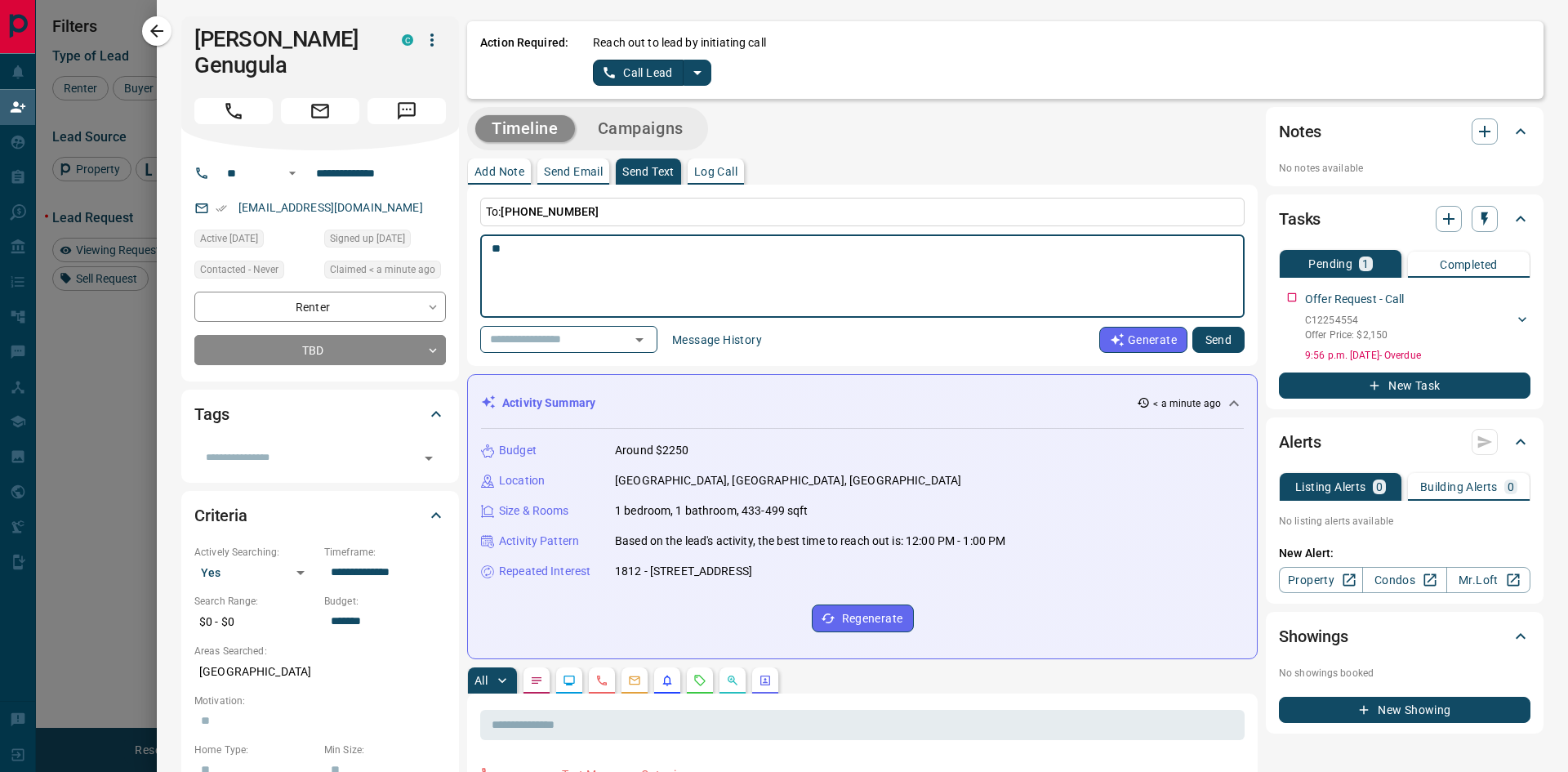
type textarea "*"
click at [577, 171] on p "Send Email" at bounding box center [574, 172] width 59 height 11
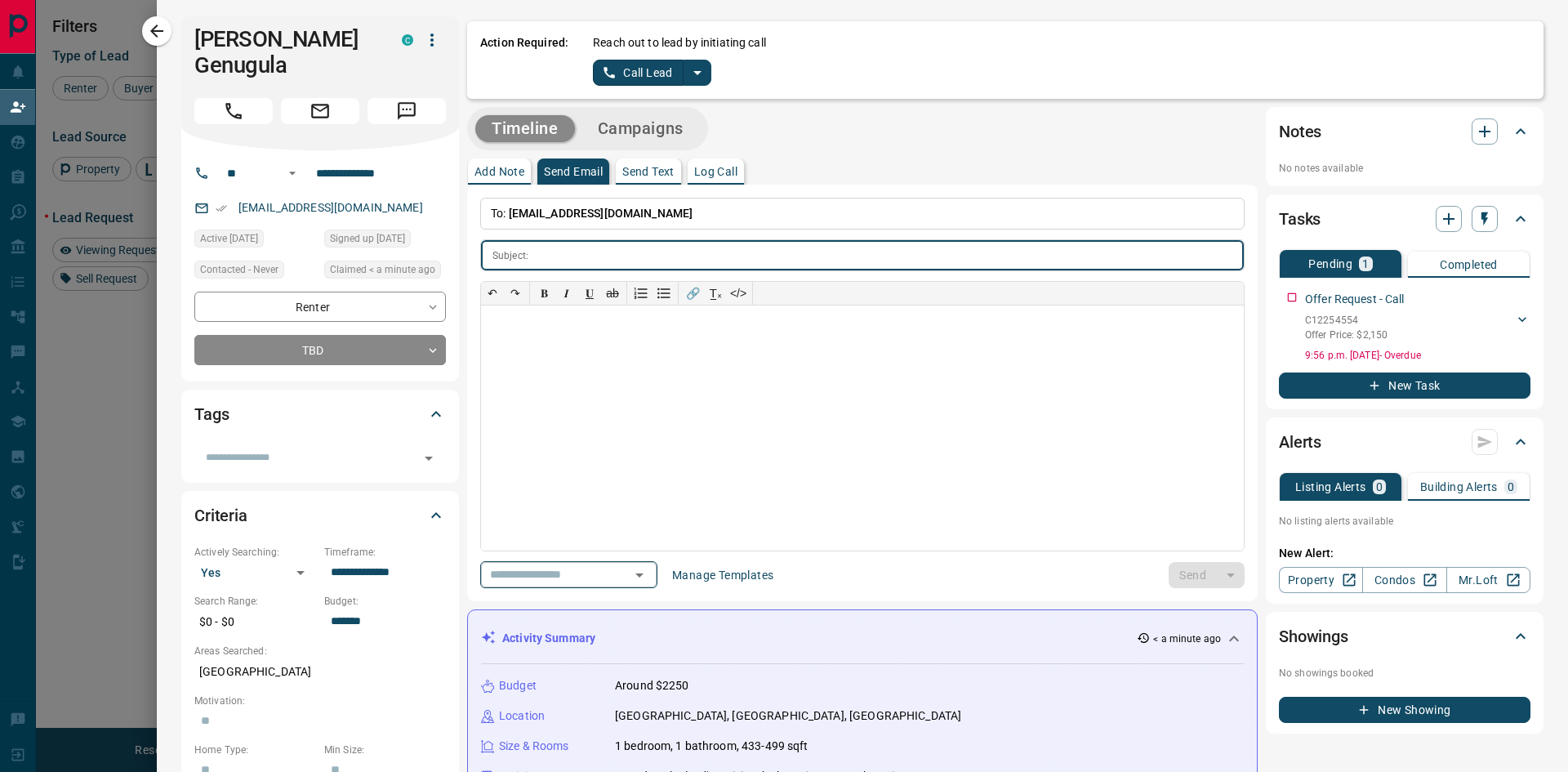
click at [580, 575] on input "text" at bounding box center [545, 575] width 125 height 20
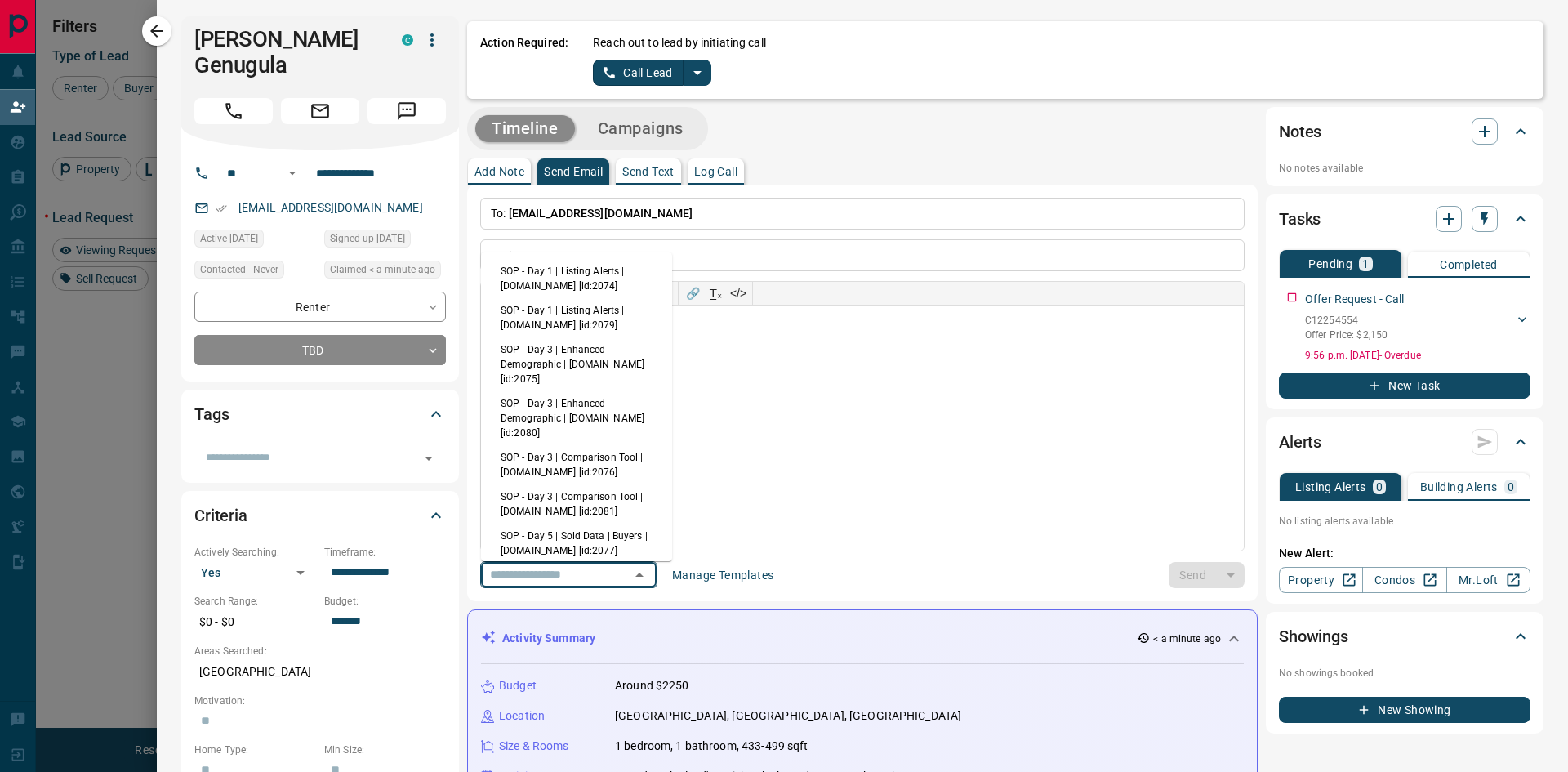
click at [565, 281] on li "SOP - Day 1 | Listing Alerts | [DOMAIN_NAME] [id:2074]" at bounding box center [576, 279] width 191 height 39
type input "**********"
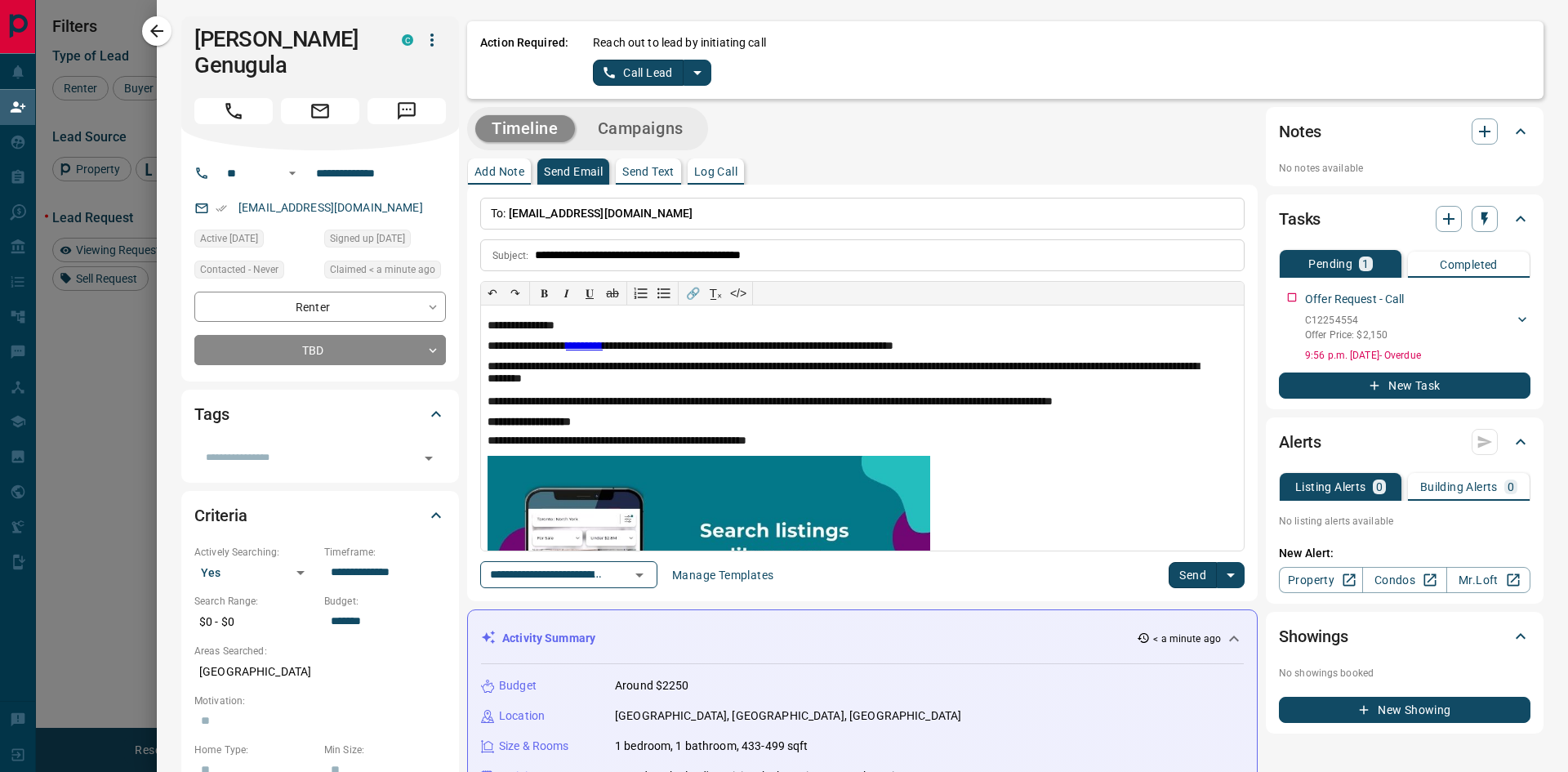
click at [1190, 579] on button "Send" at bounding box center [1193, 575] width 48 height 26
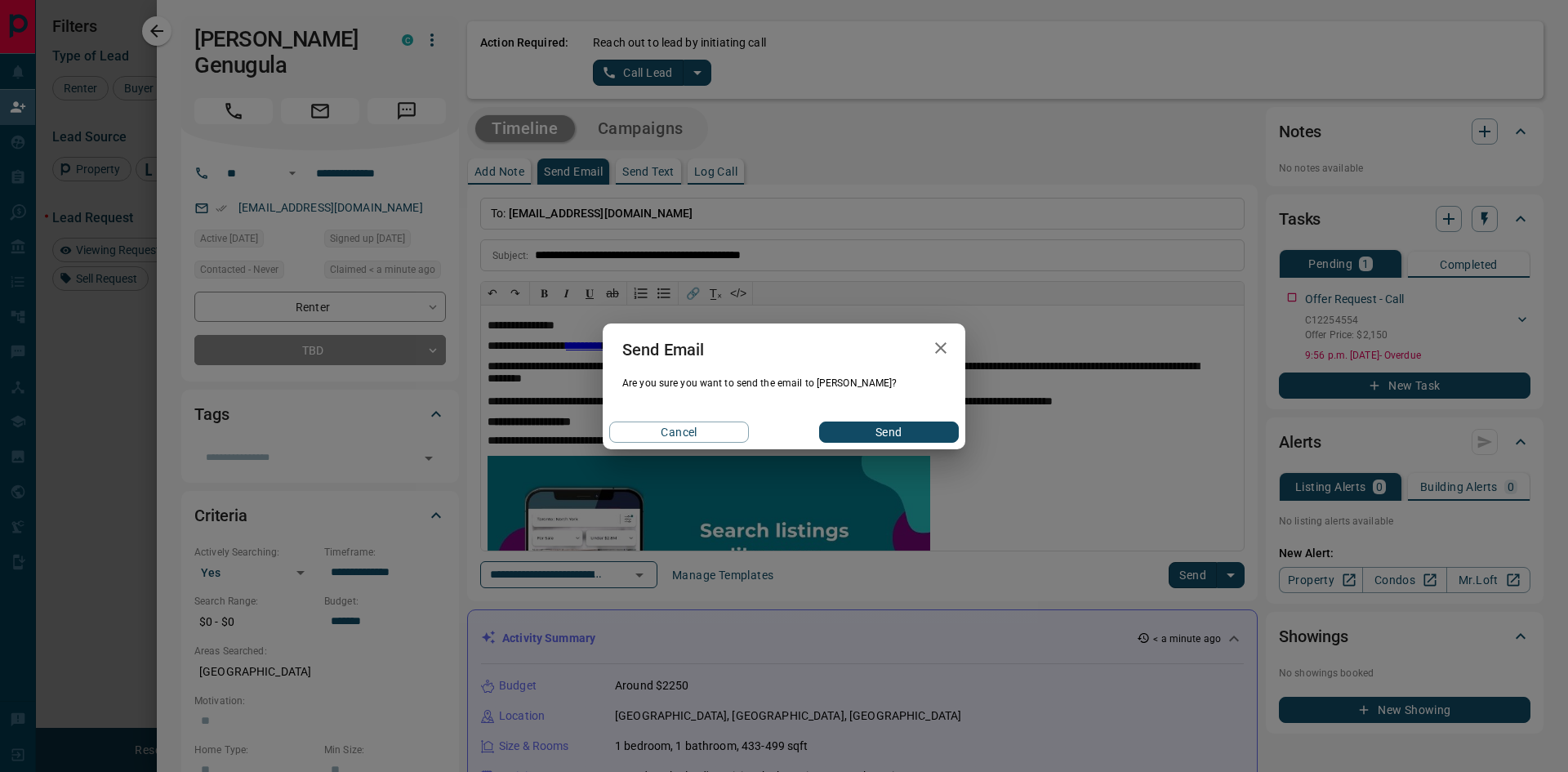
click at [917, 429] on button "Send" at bounding box center [889, 432] width 139 height 21
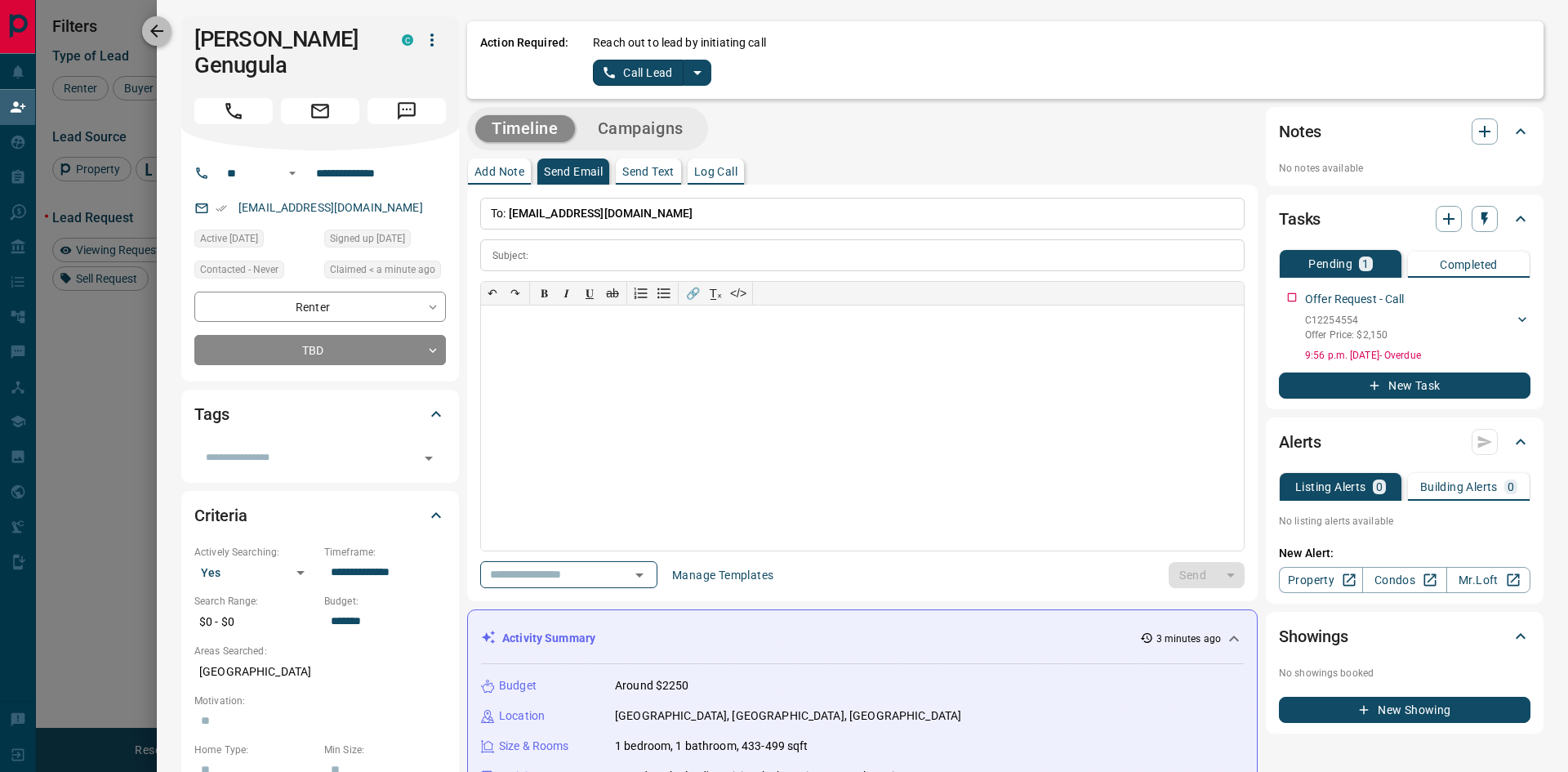
click at [156, 38] on icon "button" at bounding box center [156, 30] width 19 height 19
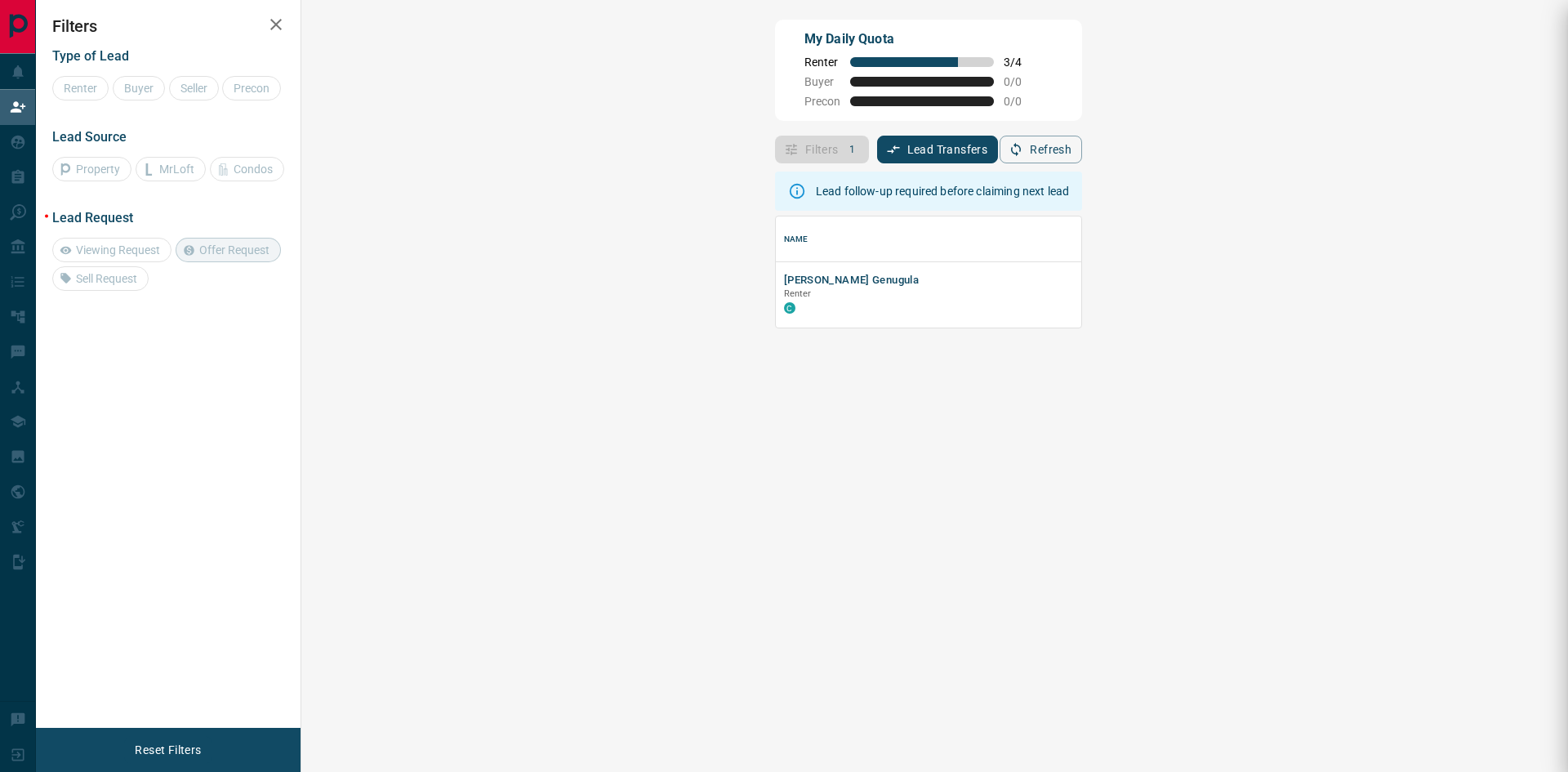
scroll to position [99, 1220]
click at [784, 287] on button "[PERSON_NAME] Genugula" at bounding box center [852, 281] width 135 height 16
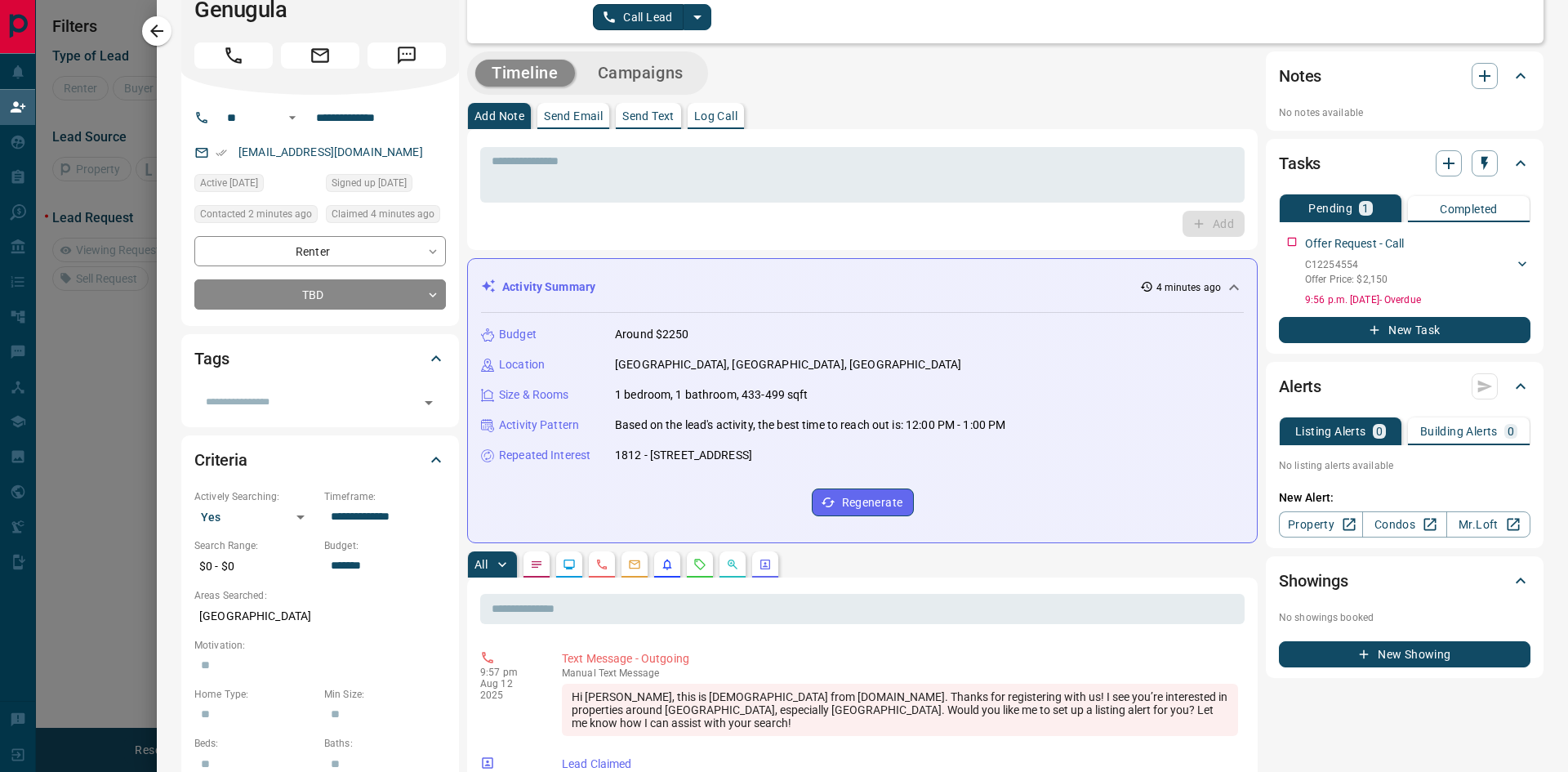
scroll to position [0, 0]
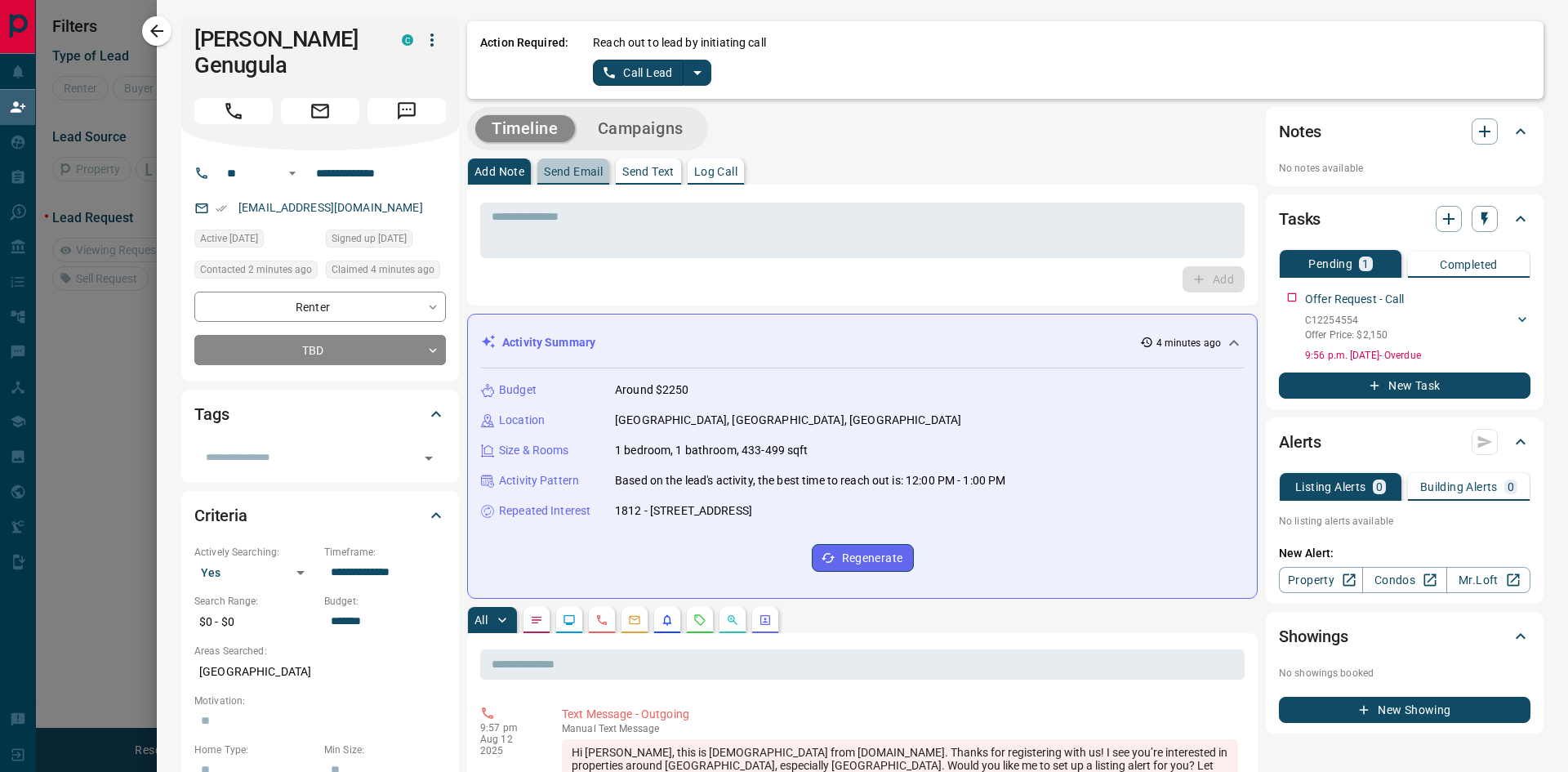
click at [574, 167] on p "Send Email" at bounding box center [574, 172] width 59 height 11
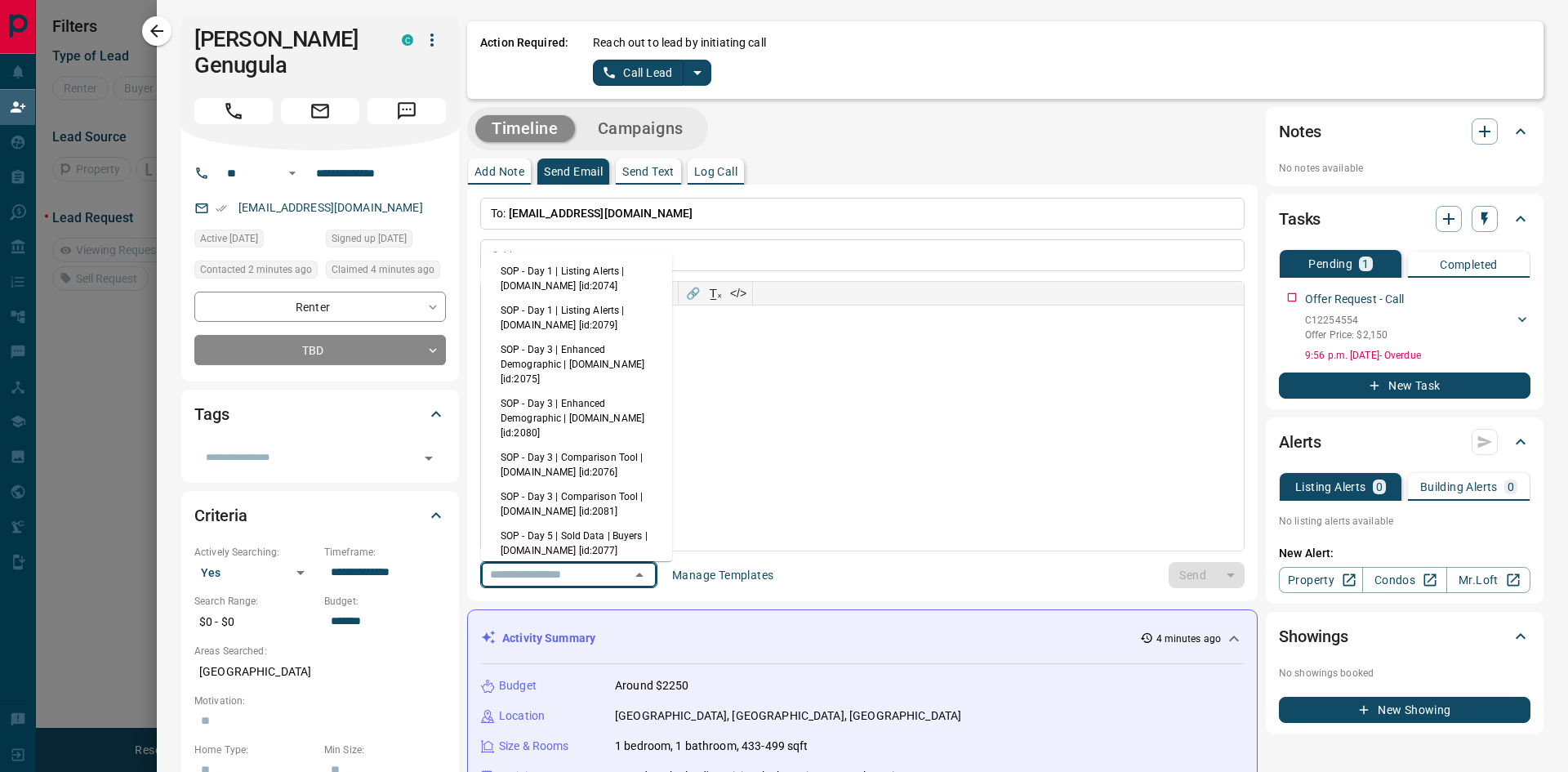
click at [591, 575] on input "text" at bounding box center [545, 575] width 125 height 20
click at [579, 282] on li "SOP - Day 1 | Listing Alerts | [DOMAIN_NAME] [id:2074]" at bounding box center [576, 279] width 191 height 39
type input "**********"
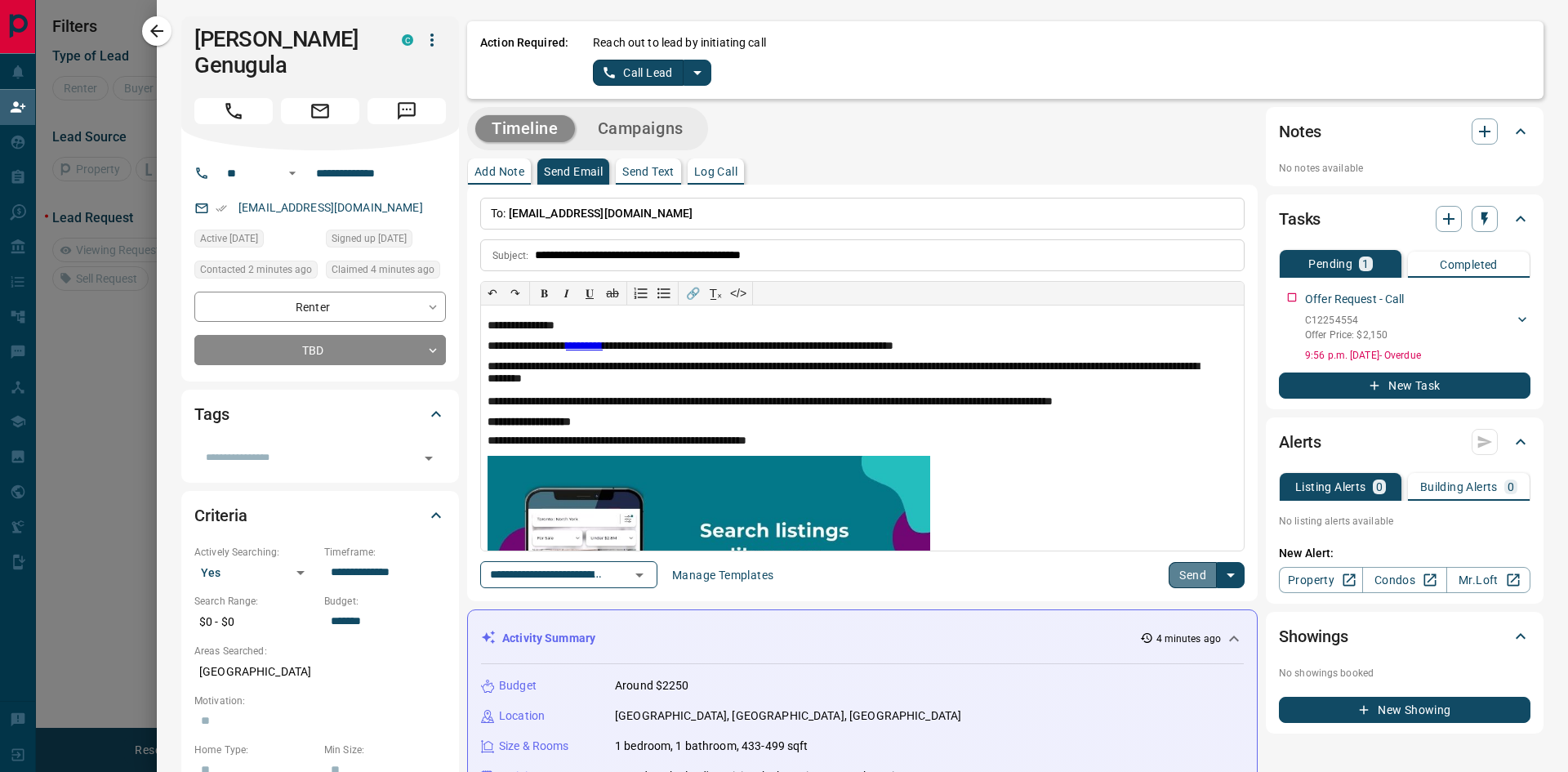
click at [1185, 580] on button "Send" at bounding box center [1193, 575] width 48 height 26
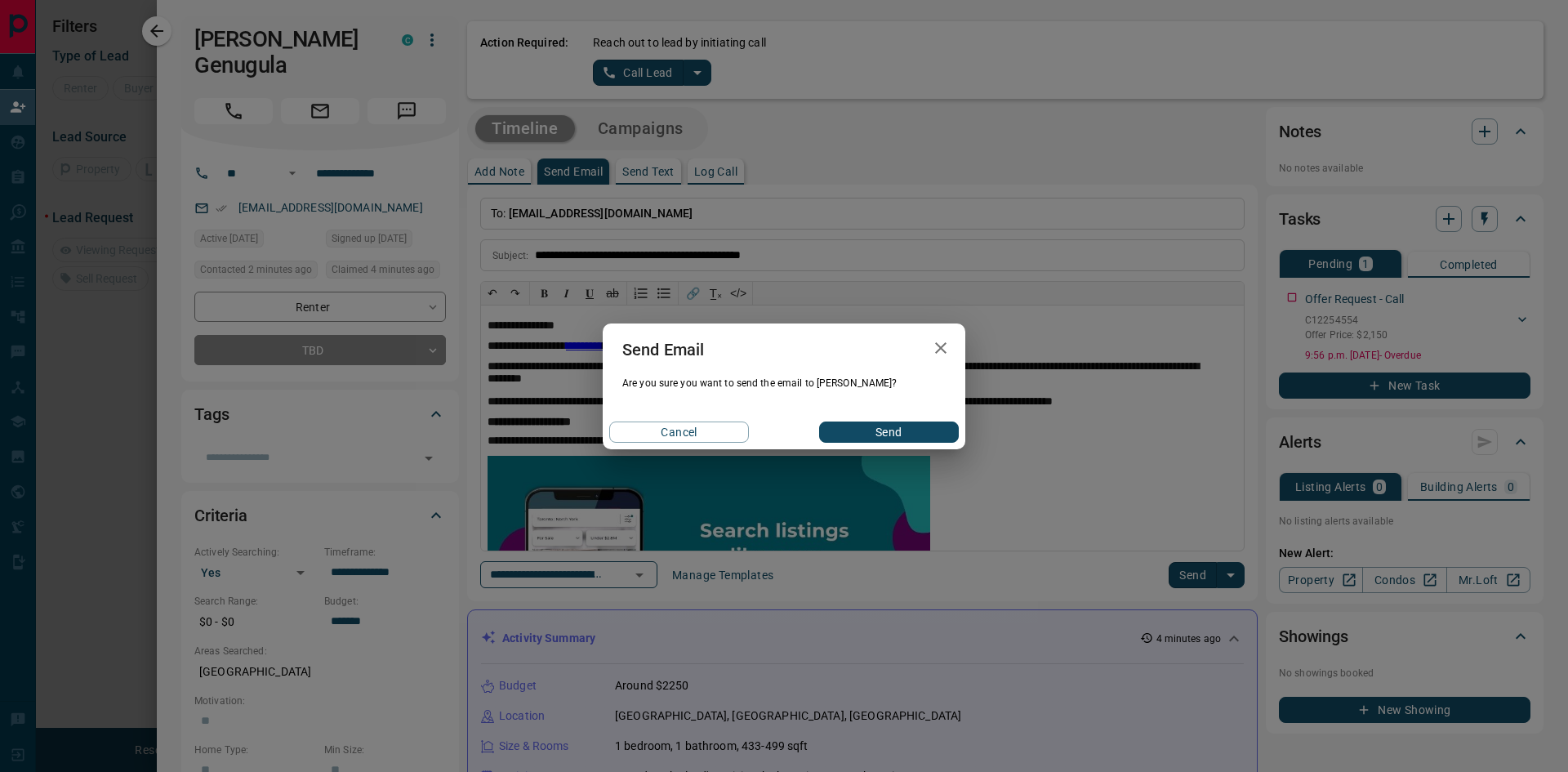
click at [885, 434] on button "Send" at bounding box center [889, 432] width 139 height 21
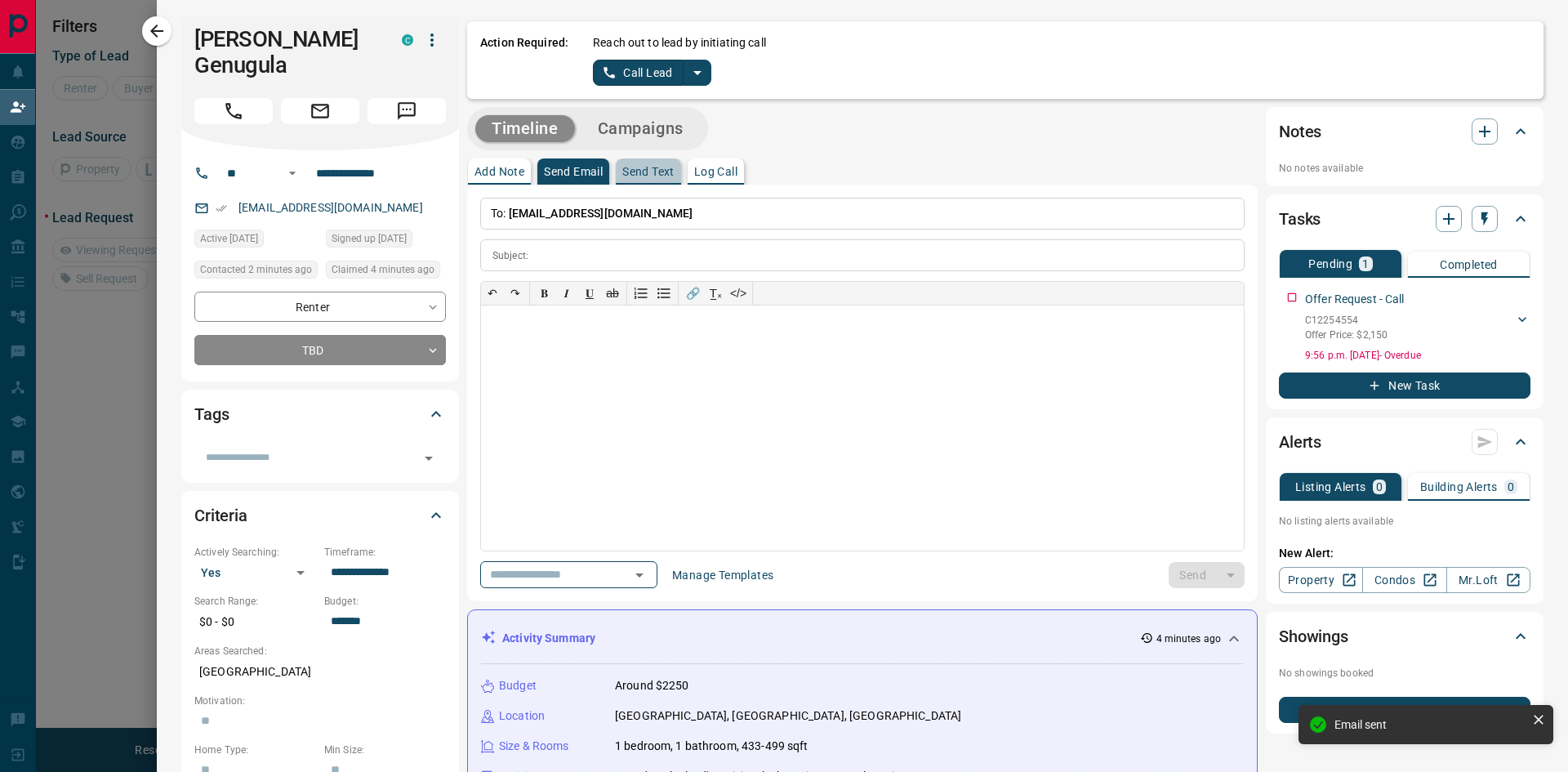
click at [657, 174] on p "Send Text" at bounding box center [648, 172] width 53 height 11
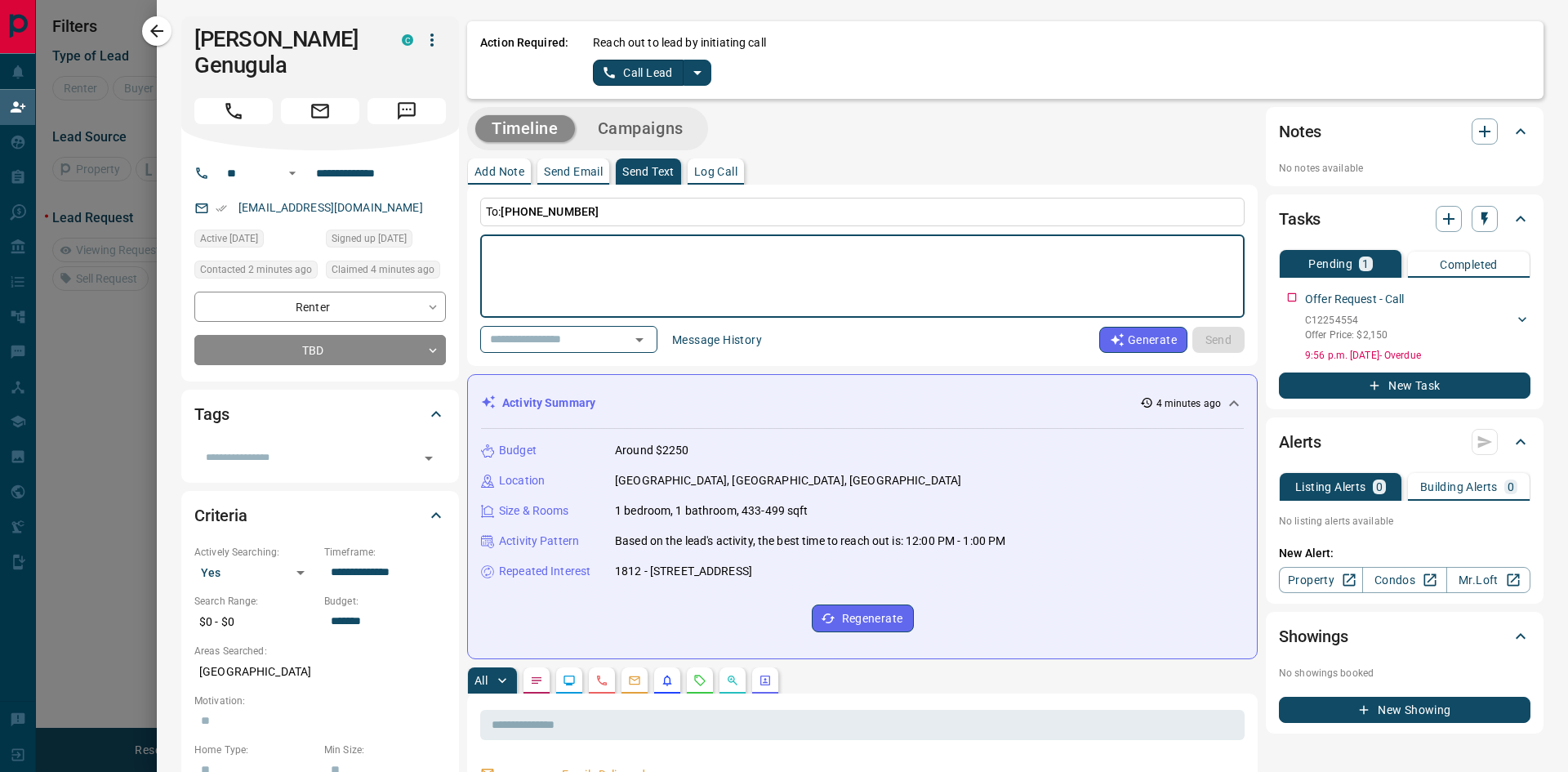
click at [510, 259] on textarea at bounding box center [863, 276] width 742 height 69
click at [494, 250] on textarea "**********" at bounding box center [856, 276] width 729 height 69
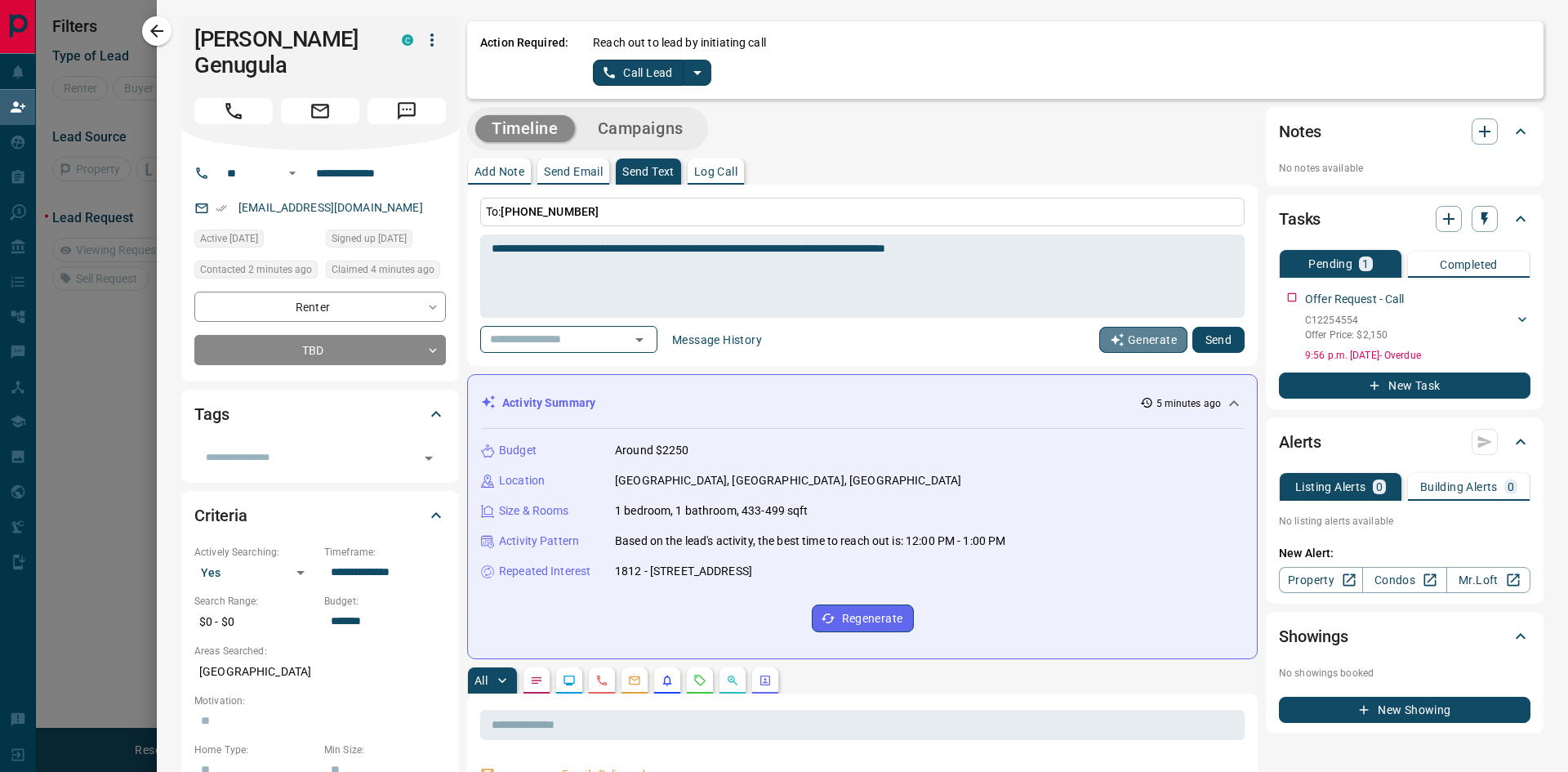
click at [1148, 344] on button "Generate" at bounding box center [1143, 340] width 89 height 26
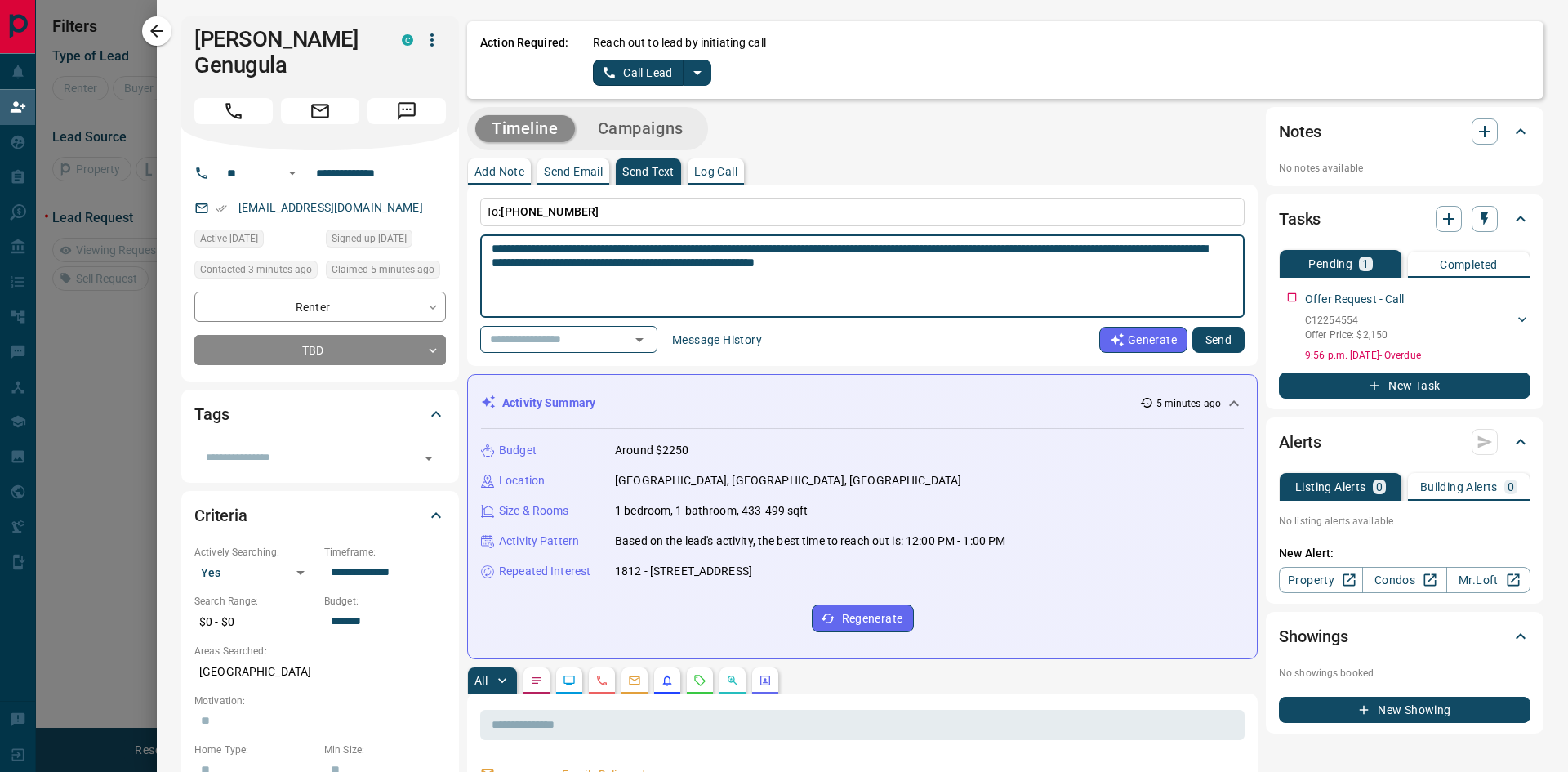
drag, startPoint x: 700, startPoint y: 247, endPoint x: 485, endPoint y: 236, distance: 215.3
click at [485, 236] on div "**********" at bounding box center [862, 276] width 764 height 83
type textarea "**********"
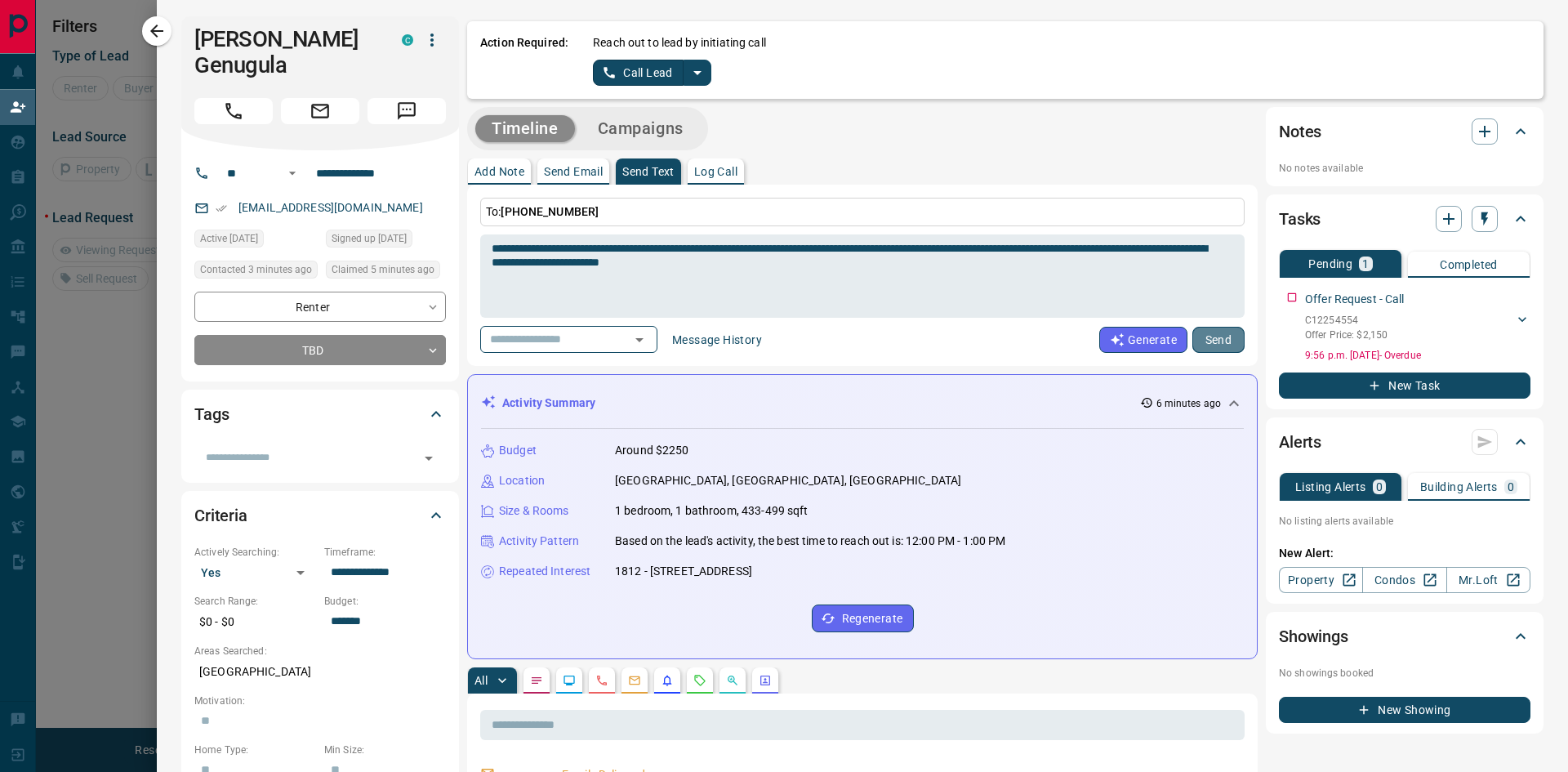
click at [1213, 338] on button "Send" at bounding box center [1218, 340] width 53 height 26
